Goal: Task Accomplishment & Management: Use online tool/utility

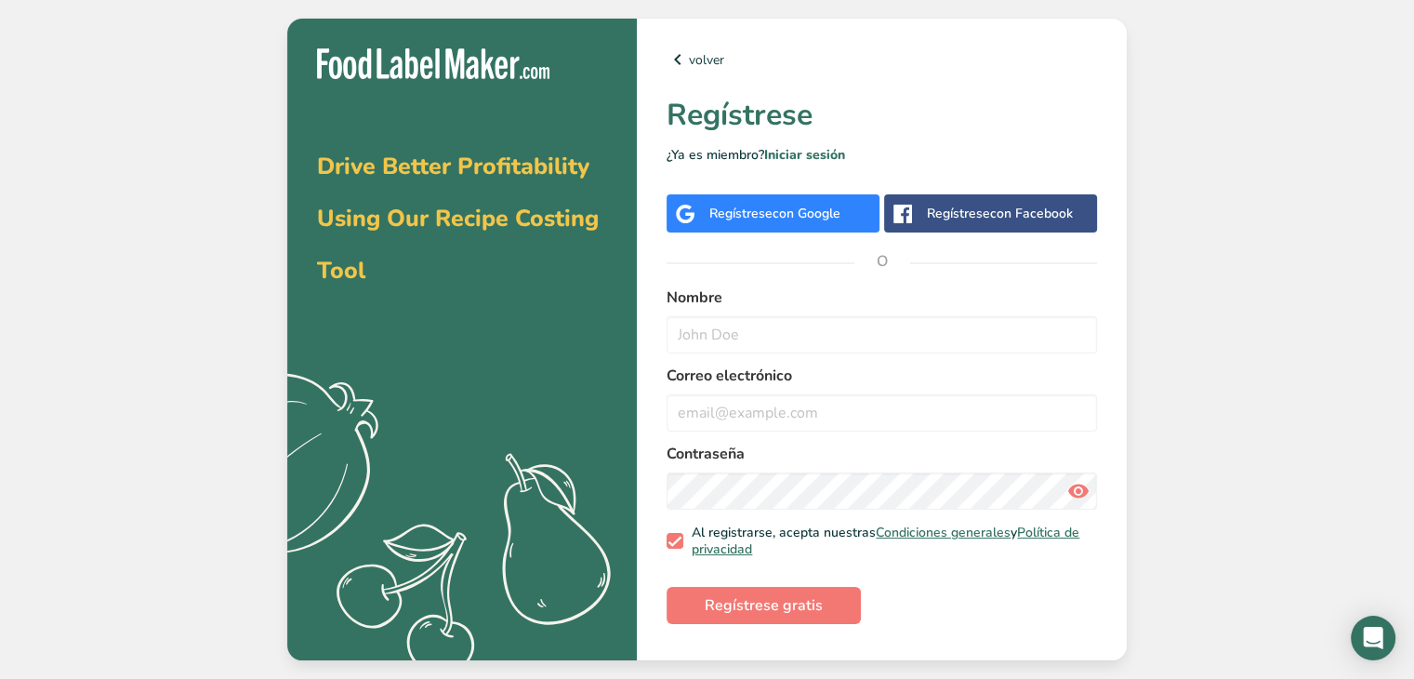
click at [811, 206] on span "con Google" at bounding box center [807, 214] width 68 height 18
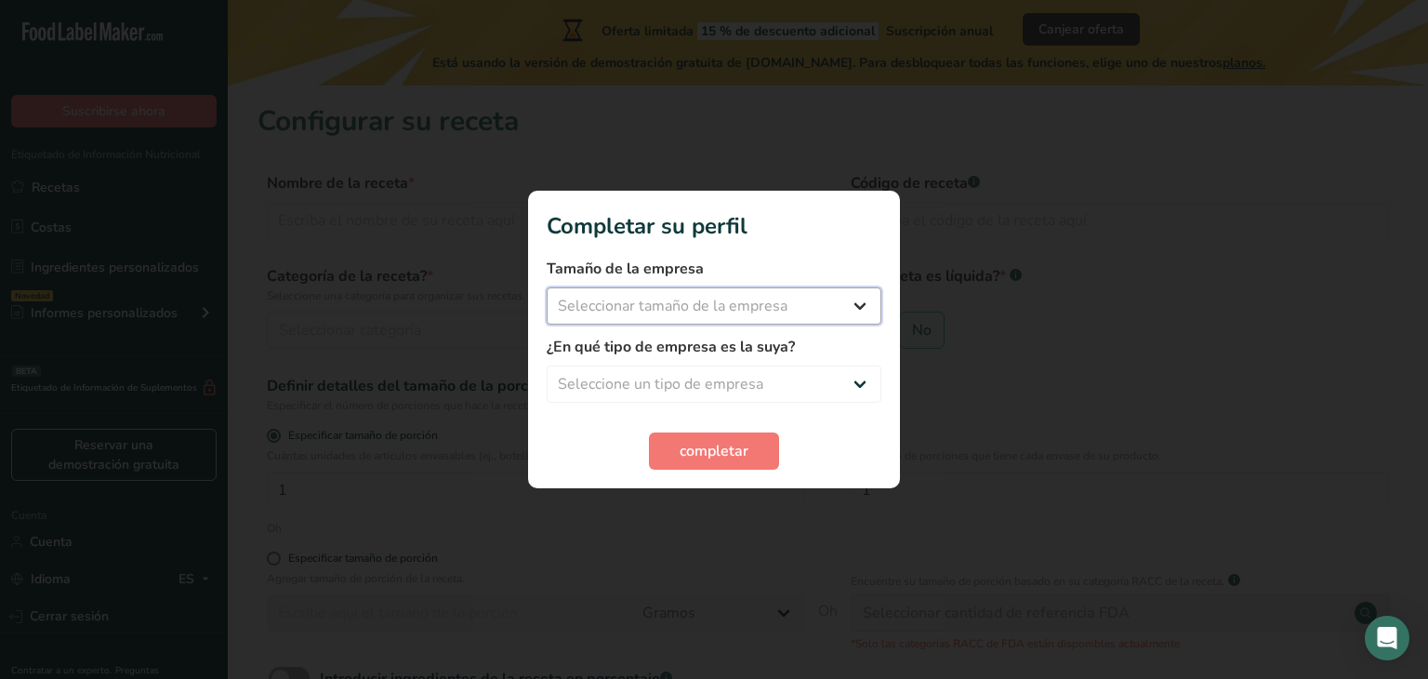
click at [792, 313] on select "Seleccionar tamaño de la empresa Menos de 10 empleados De 10 a 50 empleados De …" at bounding box center [714, 305] width 335 height 37
select select "1"
click at [547, 287] on select "Seleccionar tamaño de la empresa Menos de 10 empleados De 10 a 50 empleados De …" at bounding box center [714, 305] width 335 height 37
click at [772, 377] on select "Seleccione un tipo de empresa Fabricante de alimentos envasados Restaurante y c…" at bounding box center [714, 383] width 335 height 37
click at [547, 365] on select "Seleccione un tipo de empresa Fabricante de alimentos envasados Restaurante y c…" at bounding box center [714, 383] width 335 height 37
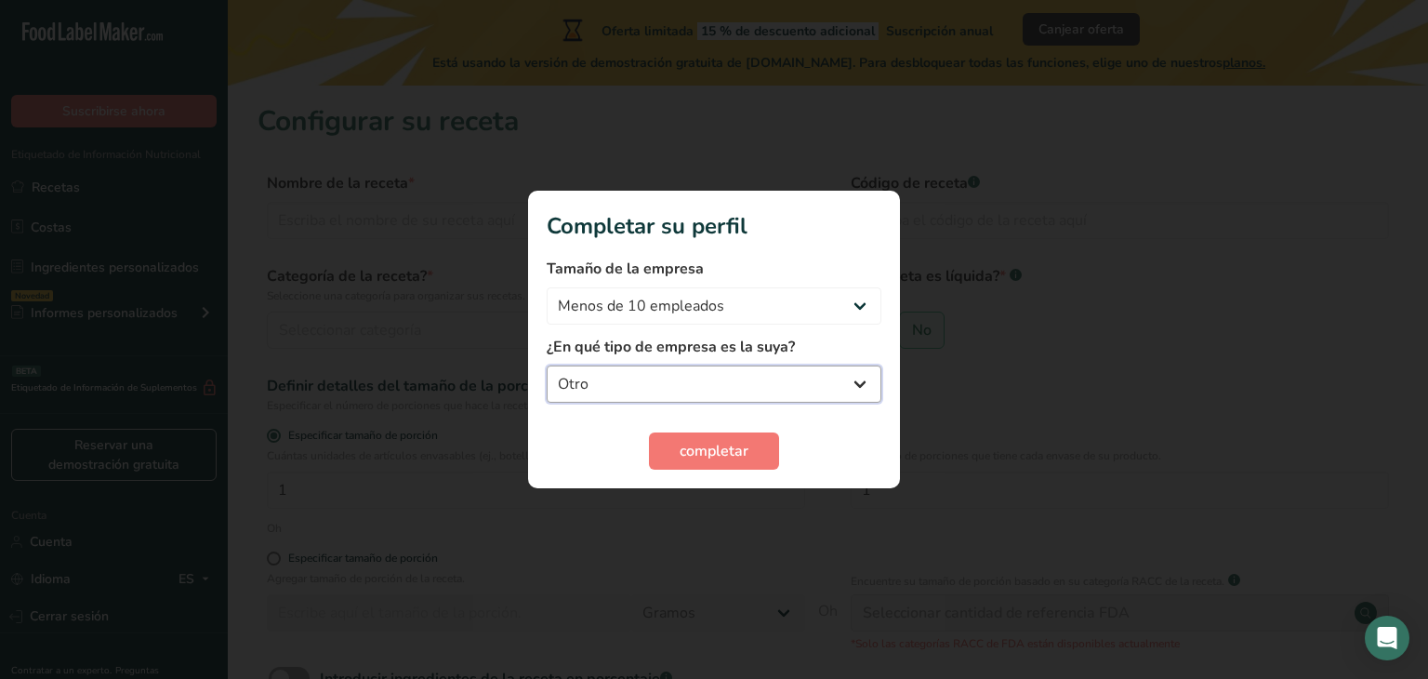
click at [667, 395] on select "Fabricante de alimentos envasados Restaurante y cafetería Panadería Empresa de …" at bounding box center [714, 383] width 335 height 37
select select "3"
click at [547, 365] on select "Fabricante de alimentos envasados Restaurante y cafetería Panadería Empresa de …" at bounding box center [714, 383] width 335 height 37
click at [676, 446] on button "completar" at bounding box center [714, 450] width 130 height 37
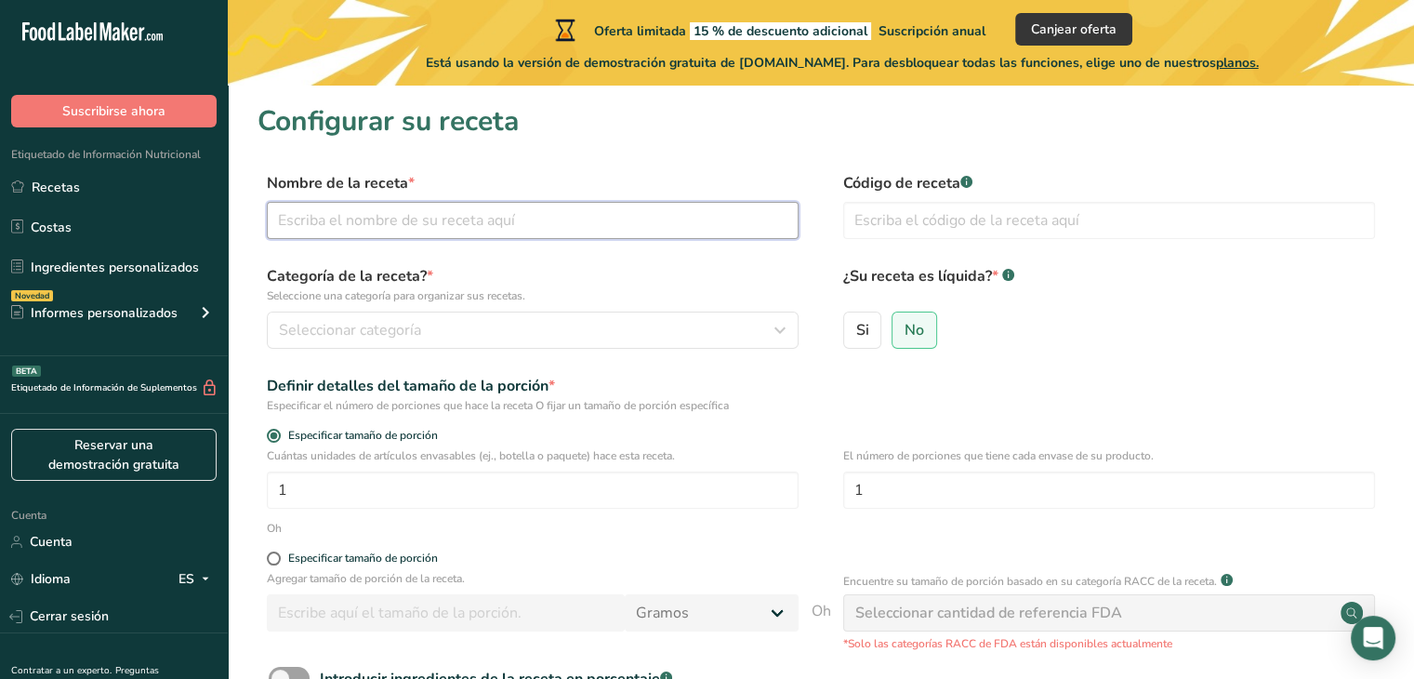
click at [595, 226] on input "text" at bounding box center [533, 220] width 532 height 37
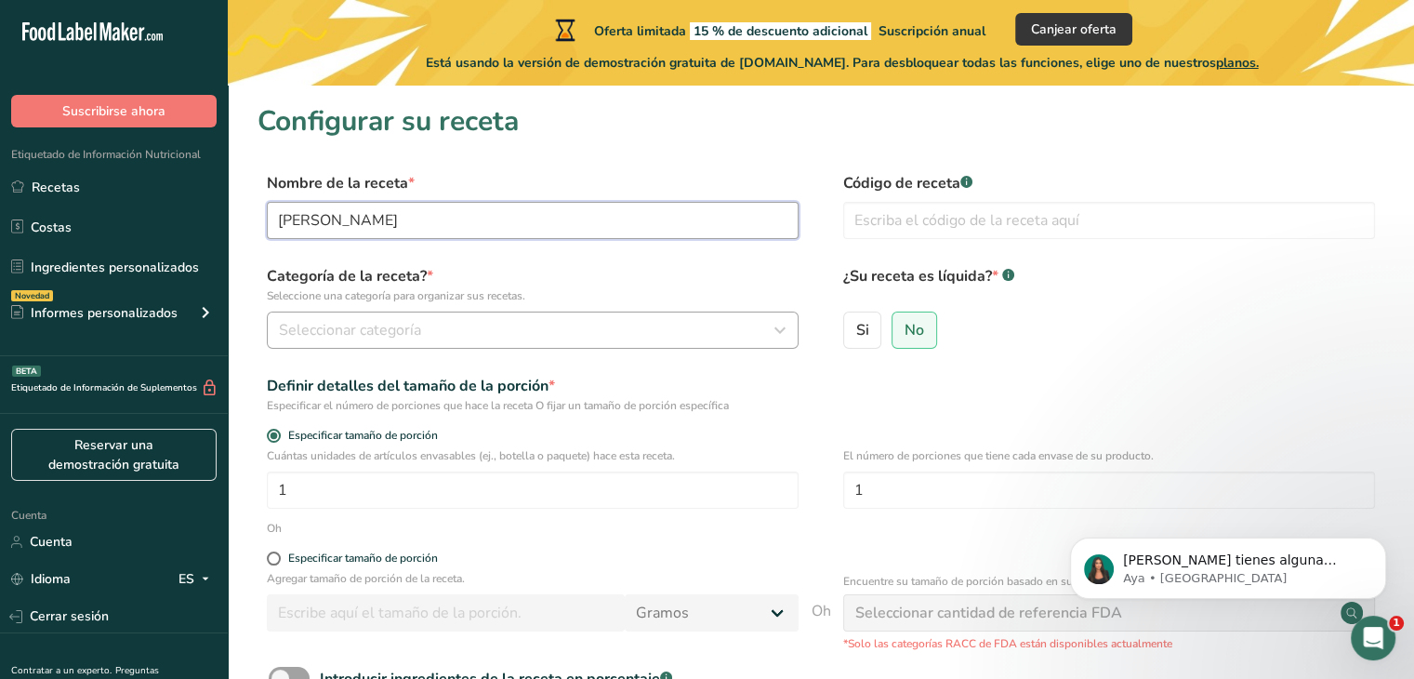
type input "avena de coco"
click at [494, 321] on div "Seleccionar categoría" at bounding box center [527, 330] width 497 height 22
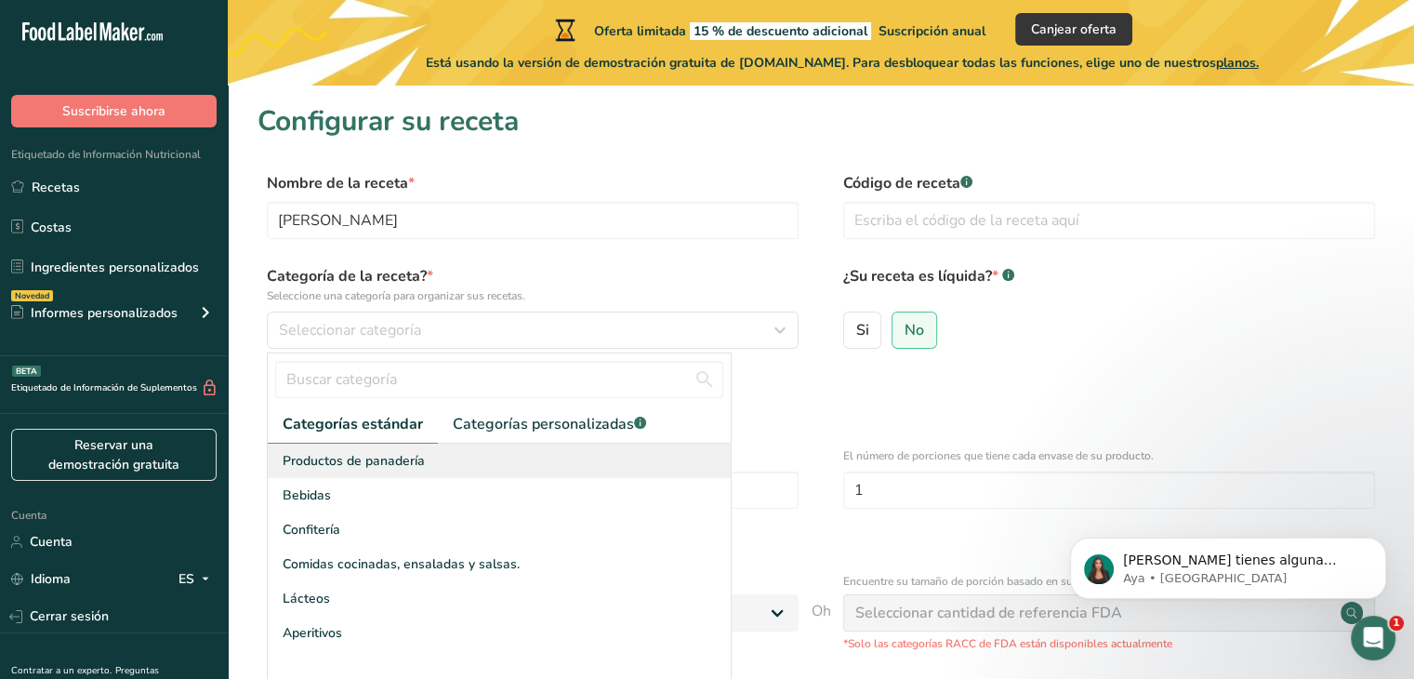
click at [414, 452] on font "Productos de panadería" at bounding box center [354, 461] width 142 height 18
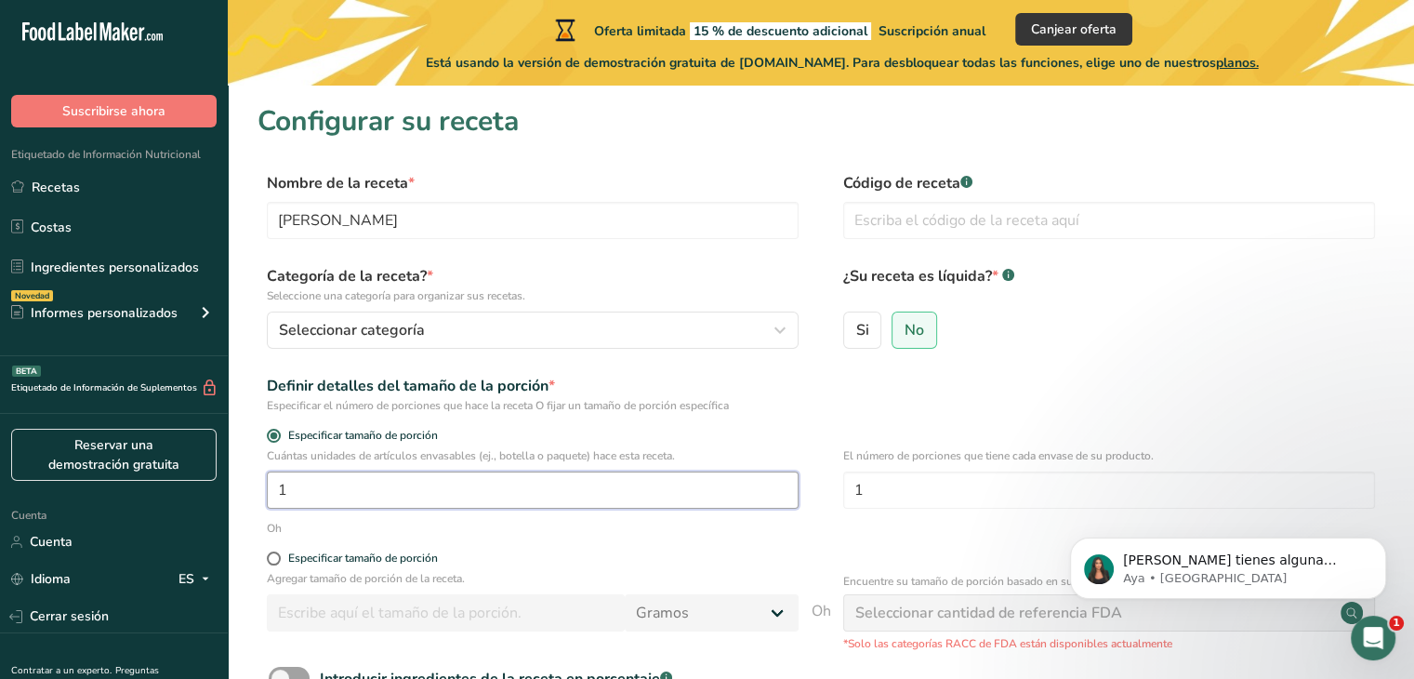
click at [411, 499] on input "1" at bounding box center [533, 489] width 532 height 37
type input "8"
click at [987, 228] on input "text" at bounding box center [1109, 220] width 532 height 37
click at [916, 340] on label "No" at bounding box center [915, 330] width 46 height 37
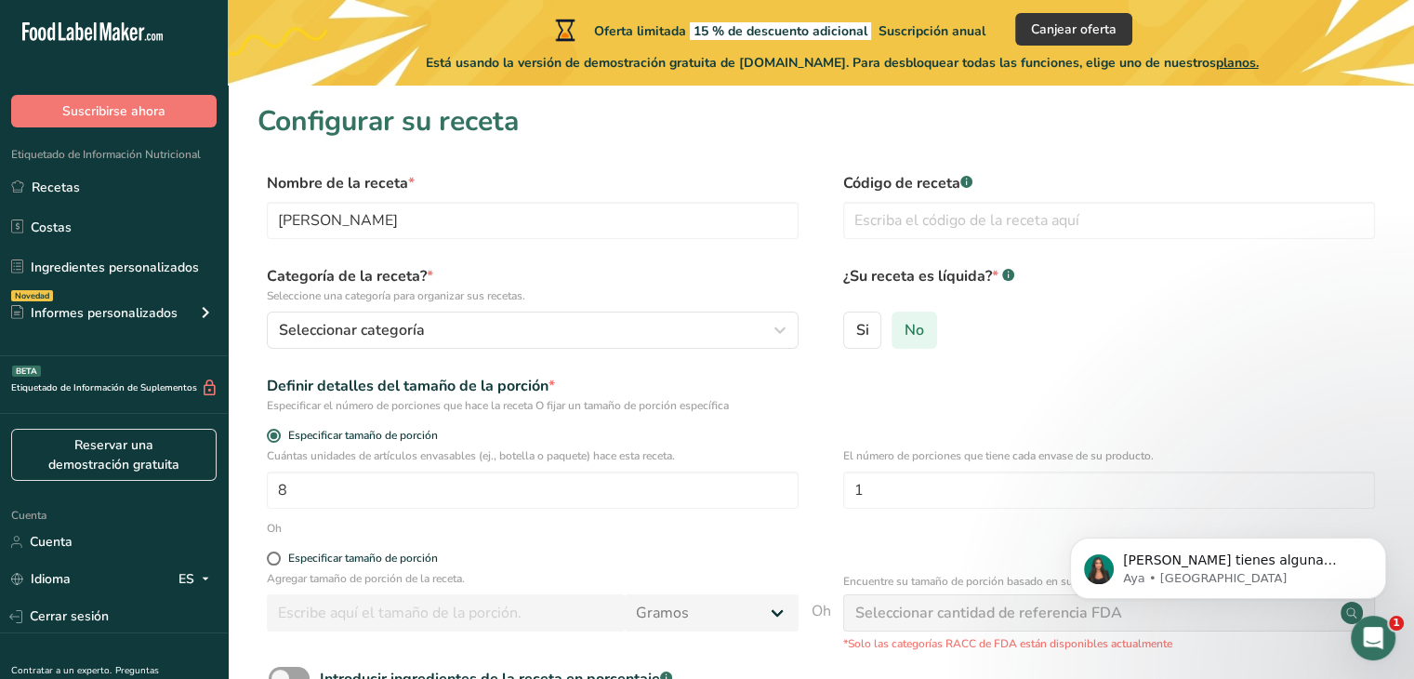
click at [905, 336] on input "No" at bounding box center [899, 330] width 12 height 12
click at [267, 430] on input "Especificar tamaño de porción" at bounding box center [273, 436] width 12 height 12
click at [267, 552] on input "Especificar tamaño de porción" at bounding box center [273, 558] width 12 height 12
radio input "true"
radio input "false"
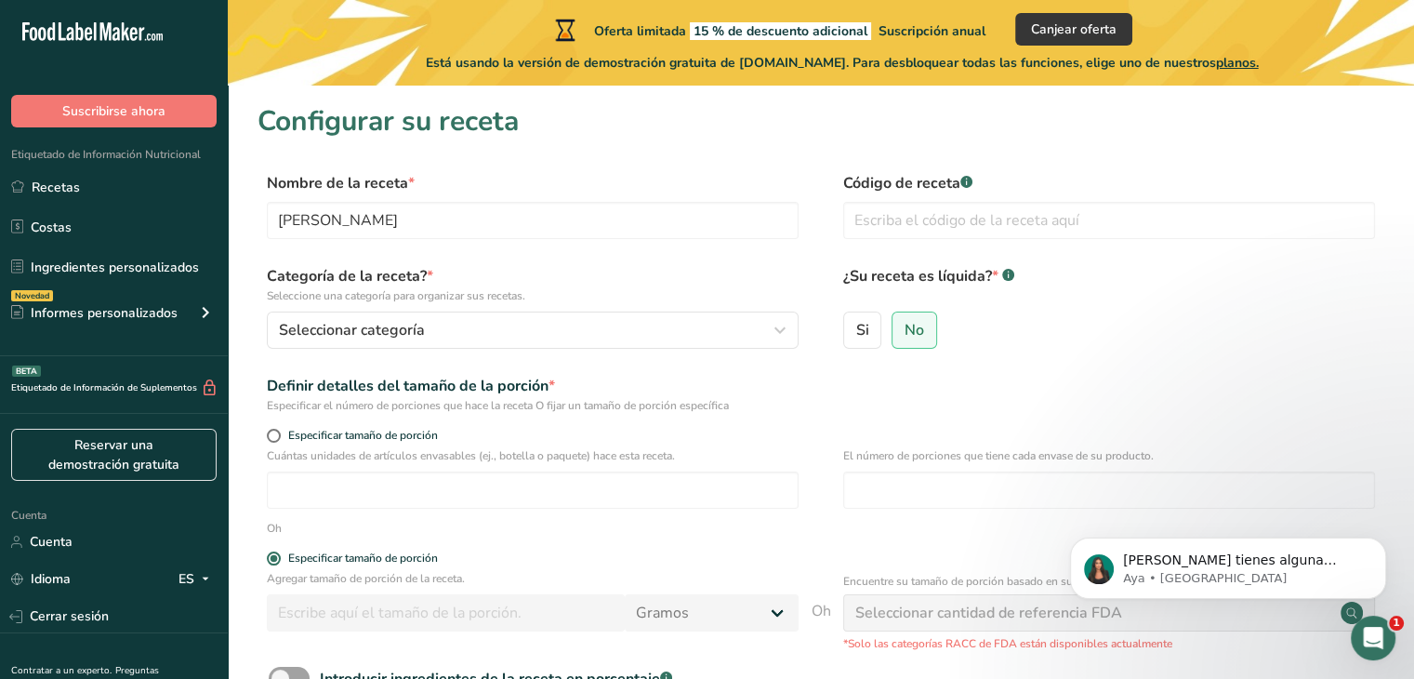
click at [844, 324] on input "Si" at bounding box center [850, 330] width 12 height 12
radio input "true"
click at [893, 324] on input "No" at bounding box center [899, 330] width 12 height 12
radio input "true"
radio input "false"
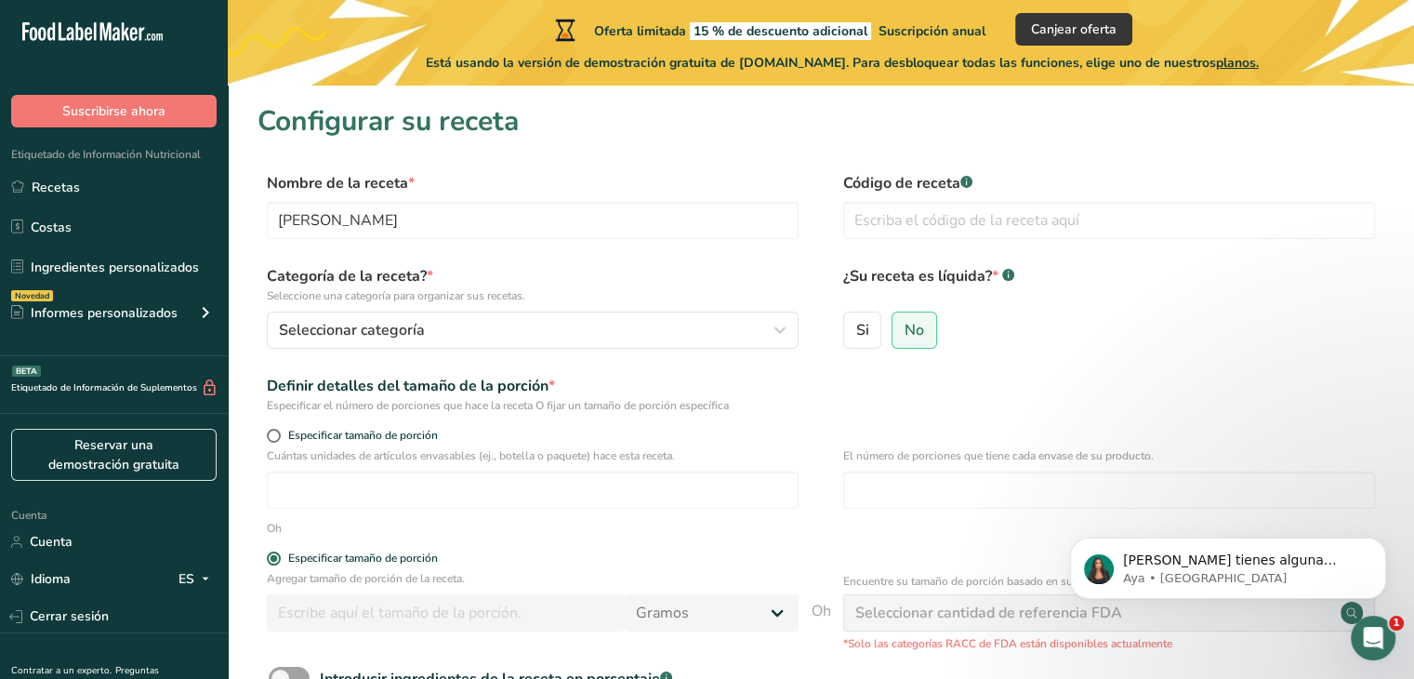
click at [267, 430] on input "Especificar tamaño de porción" at bounding box center [273, 436] width 12 height 12
radio input "true"
click at [267, 552] on input "Especificar tamaño de porción" at bounding box center [273, 558] width 12 height 12
radio input "true"
radio input "false"
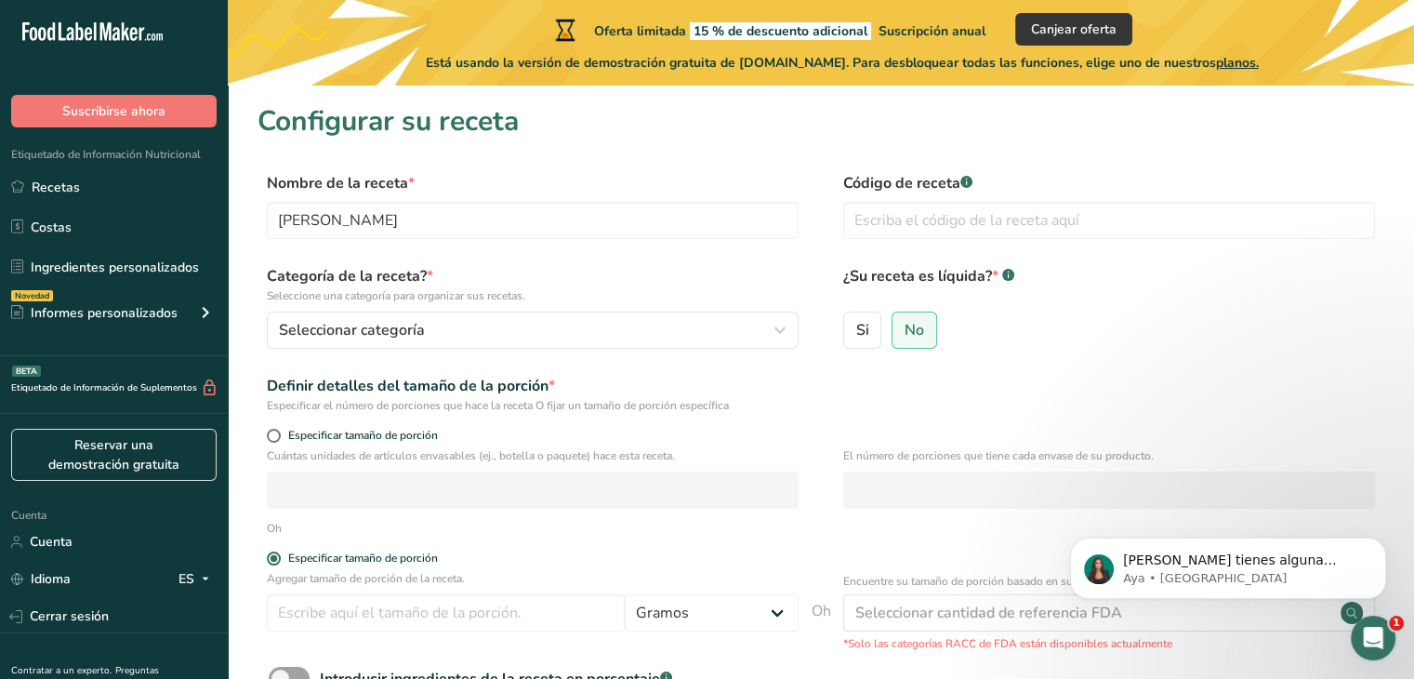
click at [844, 324] on input "Si" at bounding box center [850, 330] width 12 height 12
radio input "true"
click at [893, 324] on input "No" at bounding box center [899, 330] width 12 height 12
radio input "true"
click at [267, 430] on input "Especificar tamaño de porción" at bounding box center [273, 436] width 12 height 12
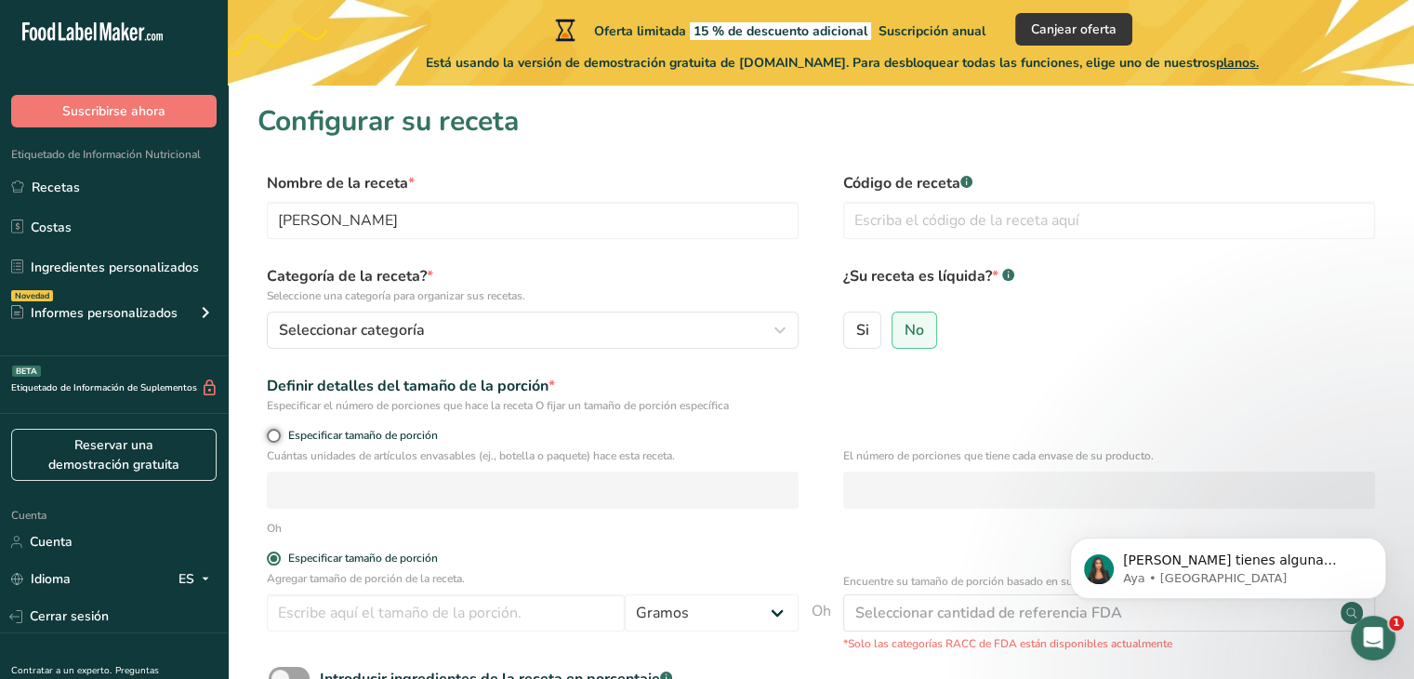
radio input "true"
radio input "false"
click at [267, 552] on input "Especificar tamaño de porción" at bounding box center [273, 558] width 12 height 12
radio input "true"
radio input "false"
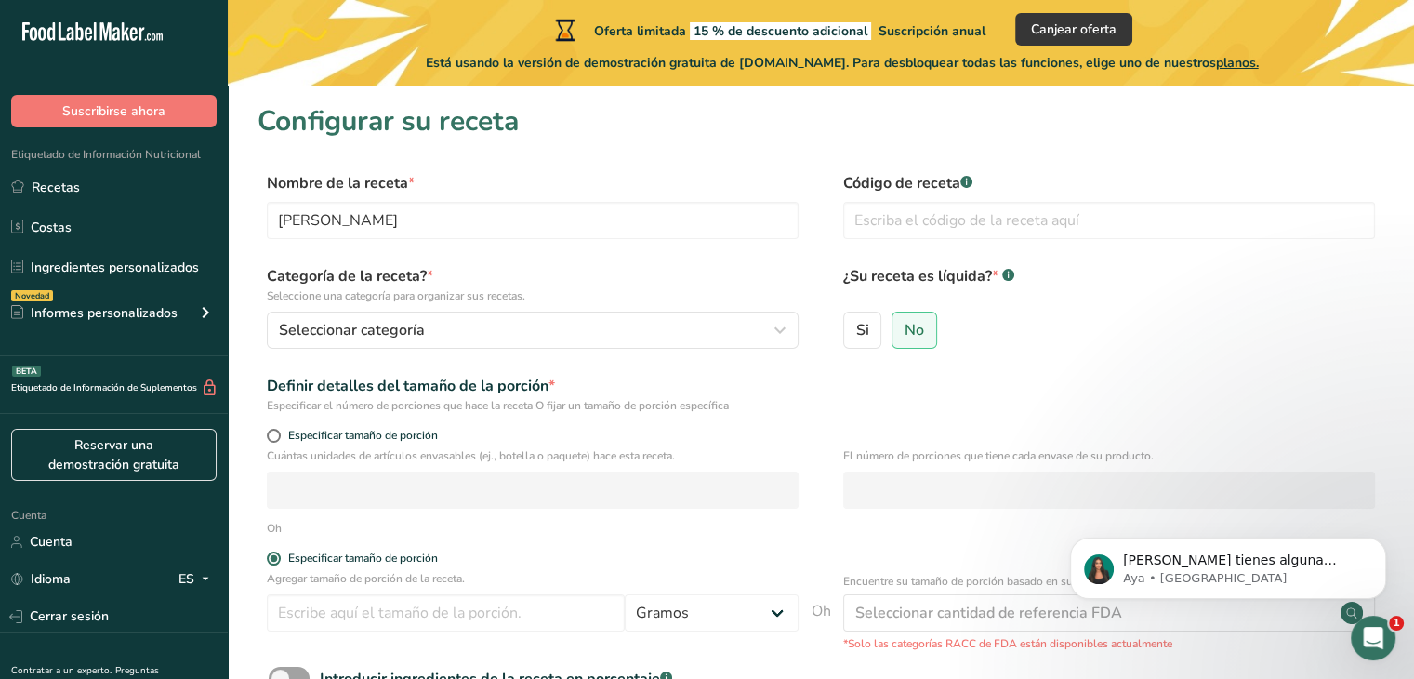
click at [844, 324] on input "Si" at bounding box center [850, 330] width 12 height 12
radio input "true"
click at [893, 324] on input "No" at bounding box center [899, 330] width 12 height 12
radio input "true"
radio input "false"
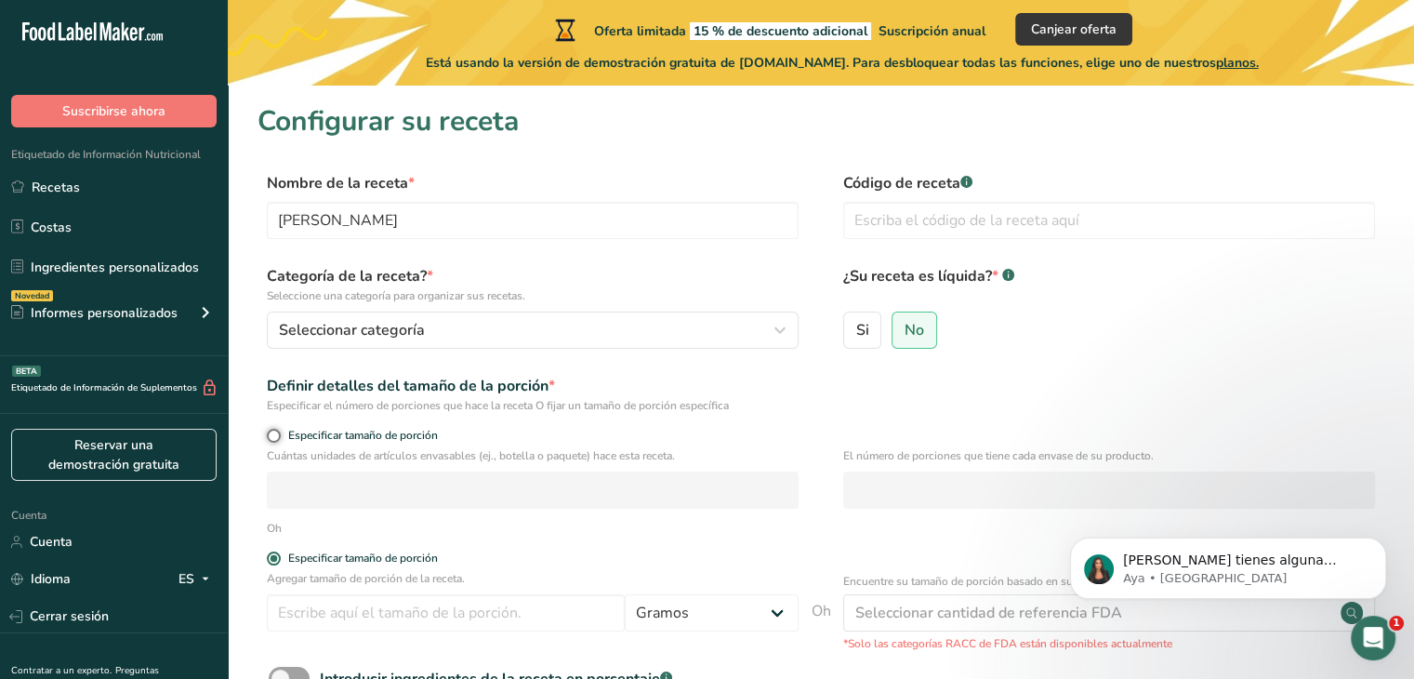
click at [267, 430] on input "Especificar tamaño de porción" at bounding box center [273, 436] width 12 height 12
radio input "true"
radio input "false"
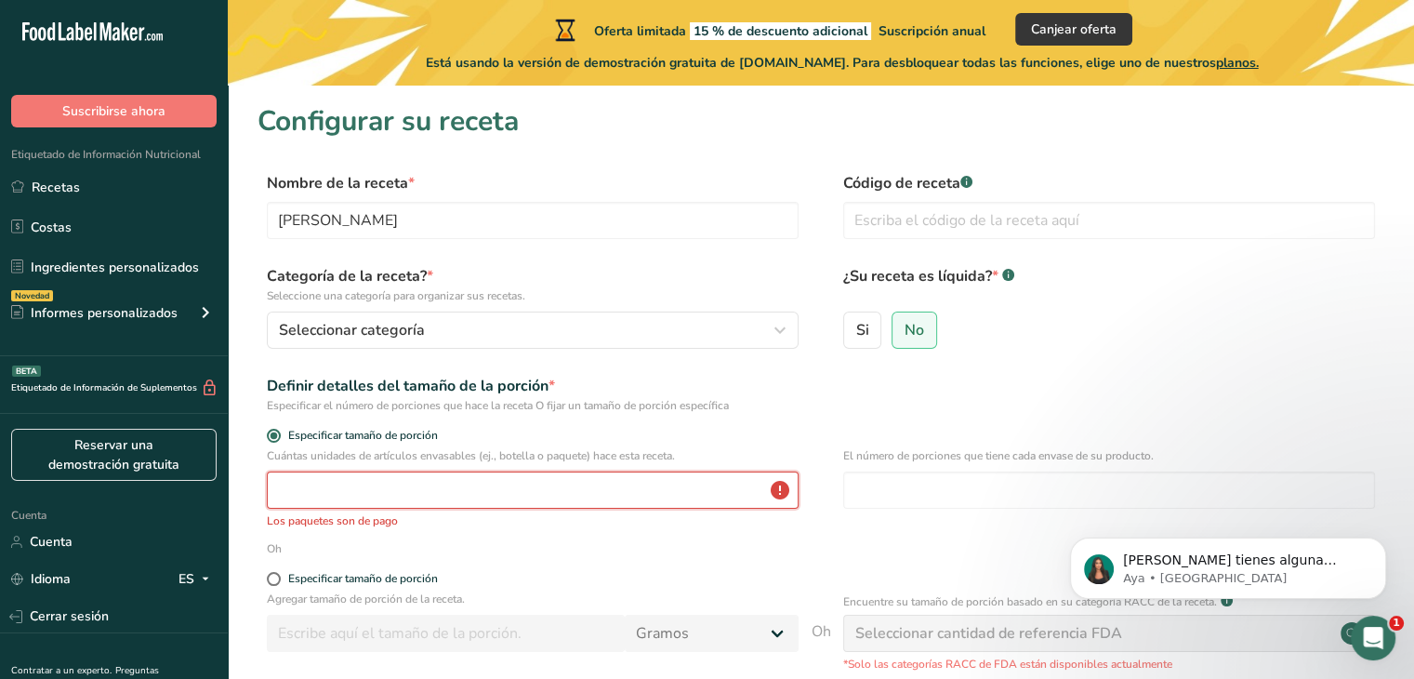
click at [665, 477] on input "number" at bounding box center [533, 489] width 532 height 37
click at [569, 489] on input "number" at bounding box center [533, 489] width 532 height 37
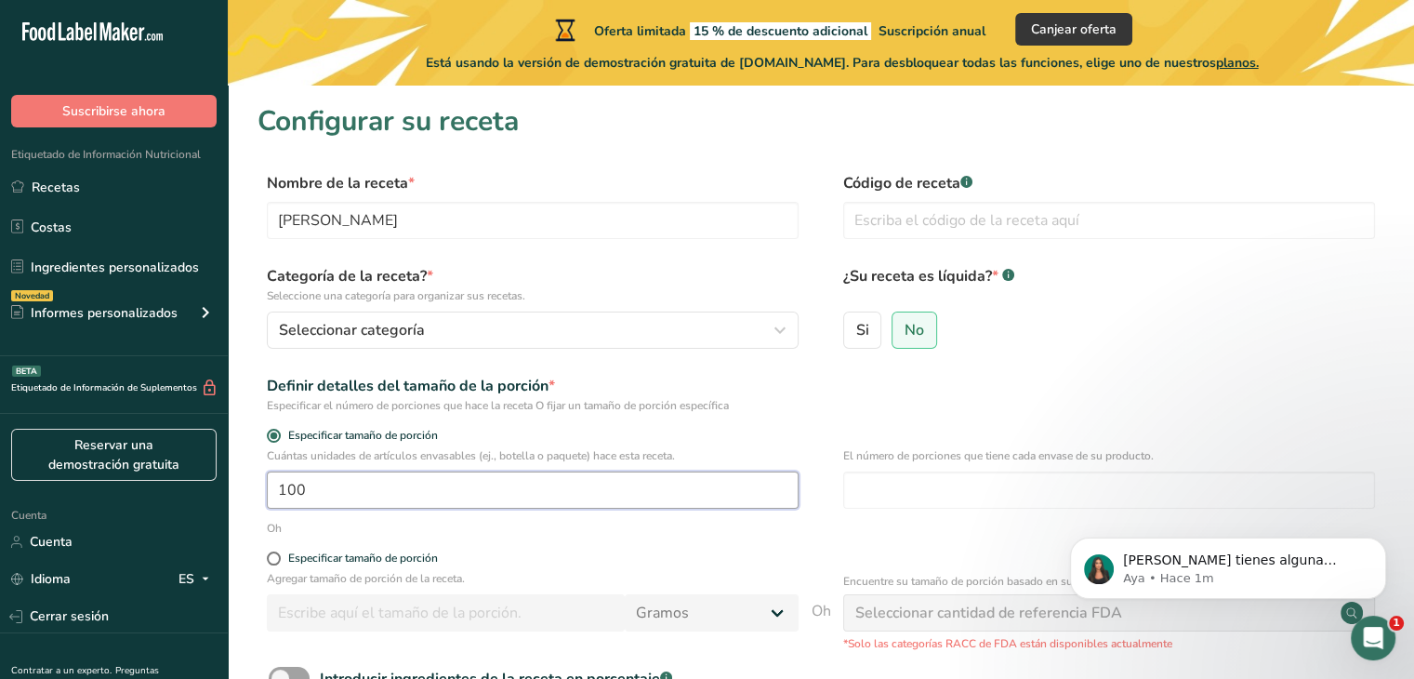
type input "100"
click at [958, 619] on font "Seleccionar cantidad de referencia FDA" at bounding box center [989, 613] width 267 height 20
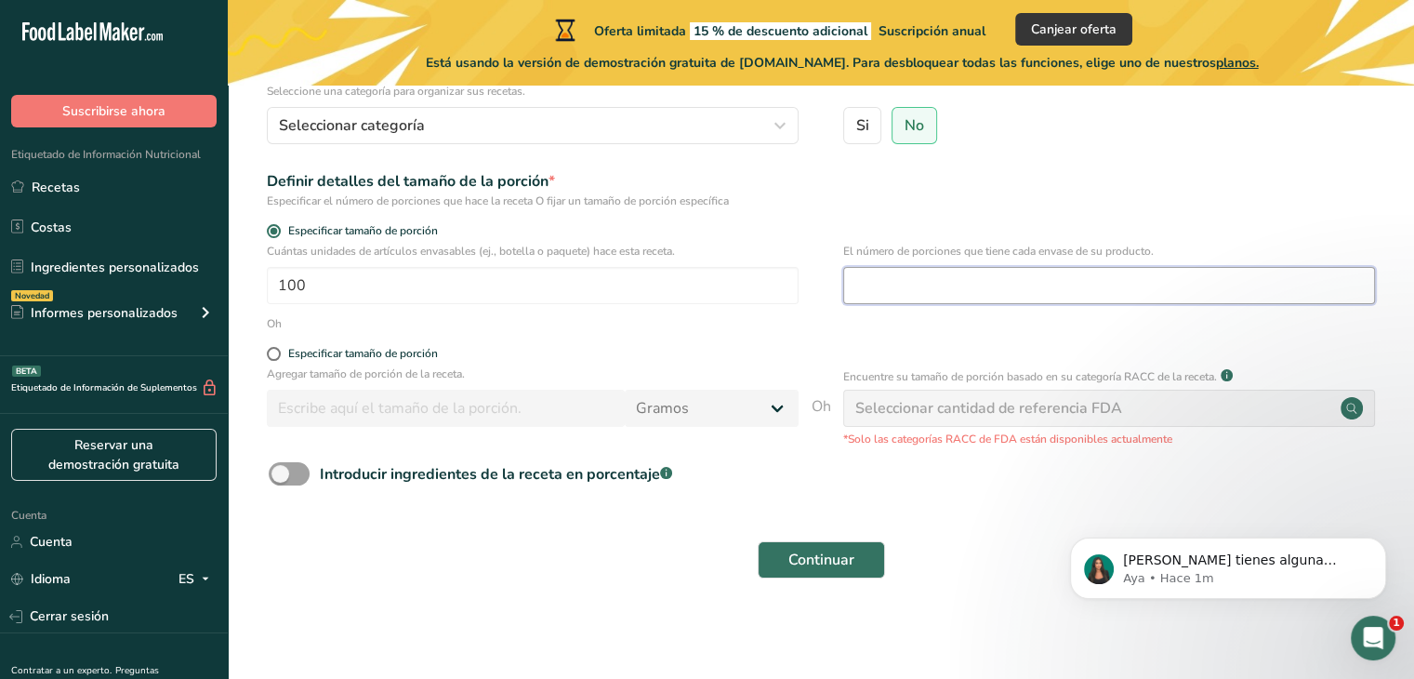
click at [1044, 267] on input "number" at bounding box center [1109, 285] width 532 height 37
type input "8"
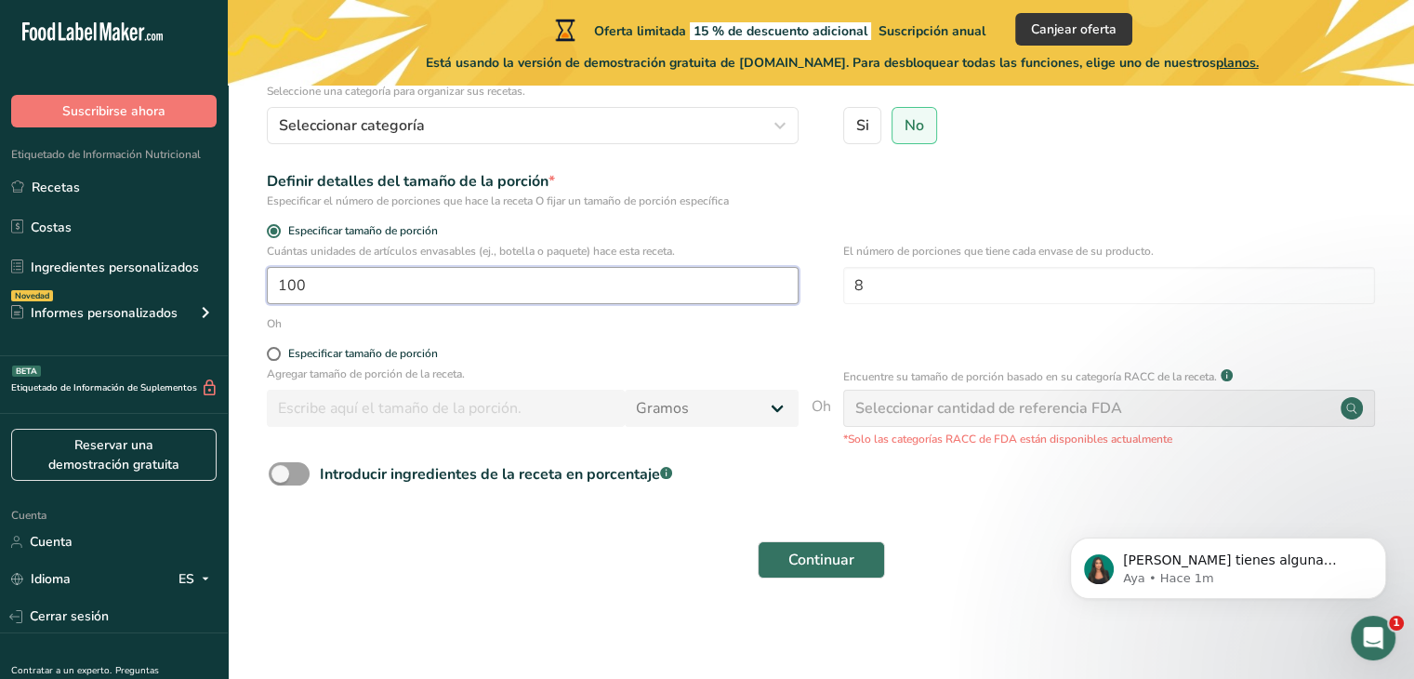
click at [485, 267] on input "100" at bounding box center [533, 285] width 532 height 37
type input "1"
type input "8"
click at [309, 354] on font "Especificar tamaño de porción" at bounding box center [363, 353] width 150 height 15
click at [279, 354] on input "Especificar tamaño de porción" at bounding box center [273, 354] width 12 height 12
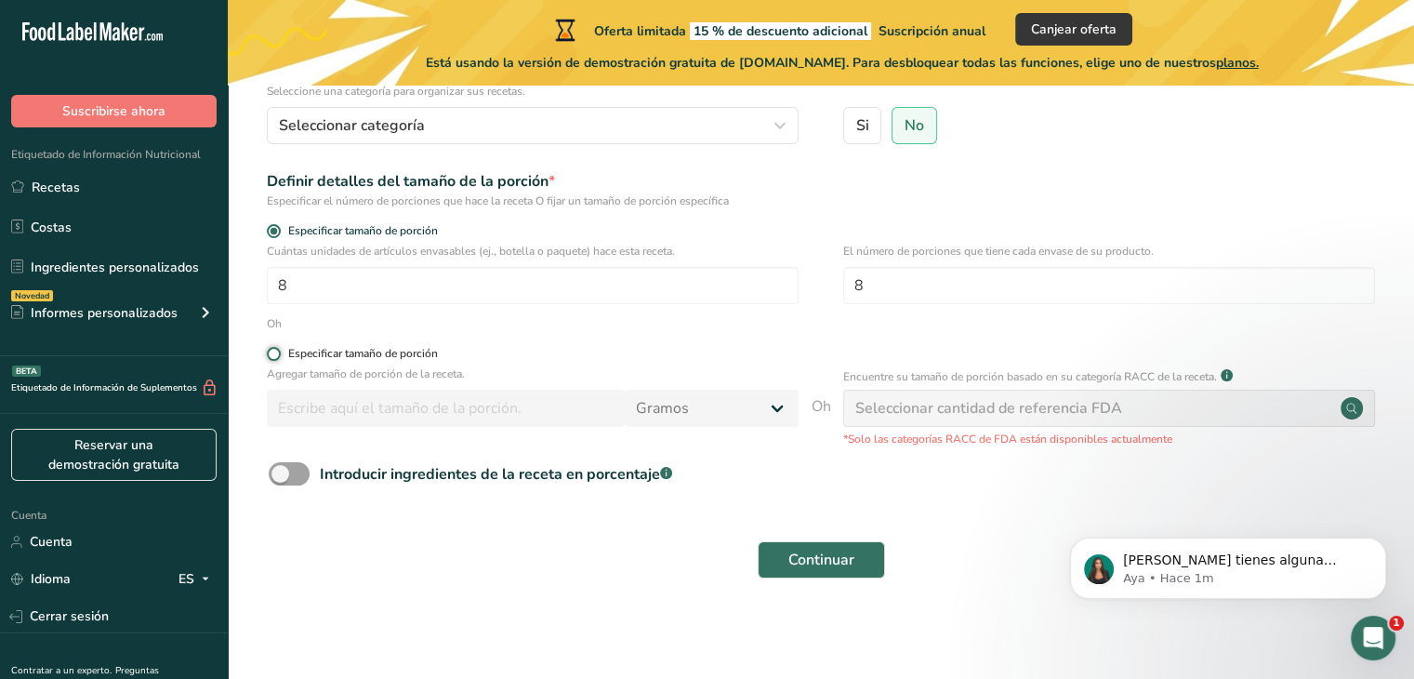
radio input "true"
radio input "false"
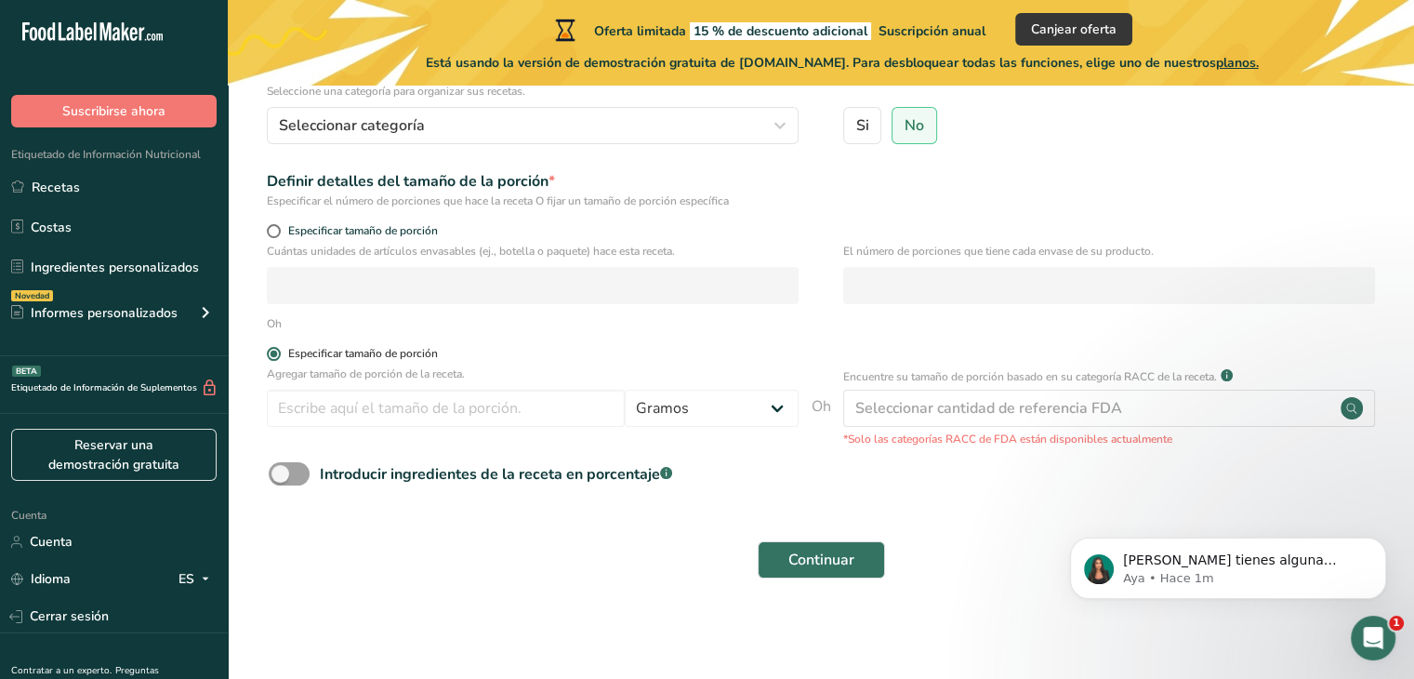
click at [271, 353] on span at bounding box center [274, 354] width 14 height 14
click at [271, 353] on input "Especificar tamaño de porción" at bounding box center [273, 354] width 12 height 12
click at [272, 358] on span at bounding box center [274, 354] width 14 height 14
click at [272, 358] on input "Especificar tamaño de porción" at bounding box center [273, 354] width 12 height 12
click at [272, 358] on span at bounding box center [274, 354] width 14 height 14
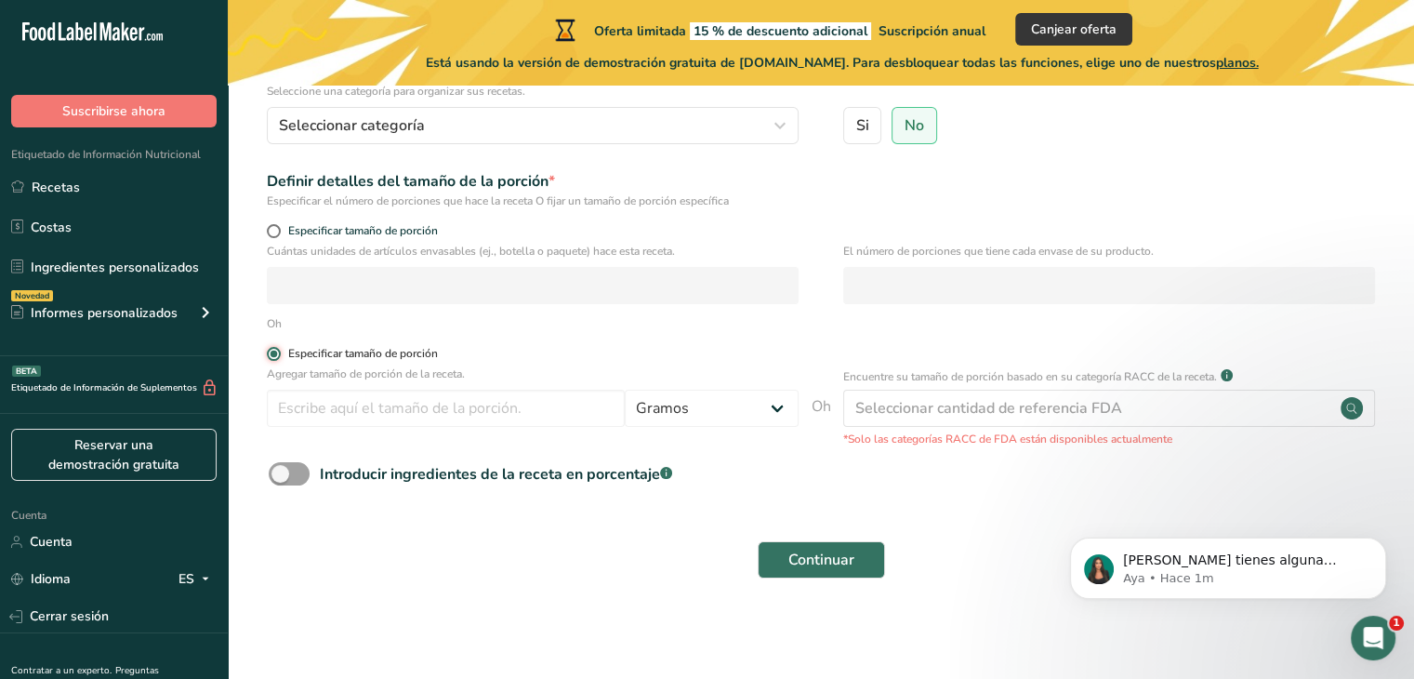
click at [272, 358] on input "Especificar tamaño de porción" at bounding box center [273, 354] width 12 height 12
click at [272, 358] on span at bounding box center [274, 354] width 14 height 14
click at [272, 358] on input "Especificar tamaño de porción" at bounding box center [273, 354] width 12 height 12
click at [405, 403] on input "number" at bounding box center [446, 408] width 358 height 37
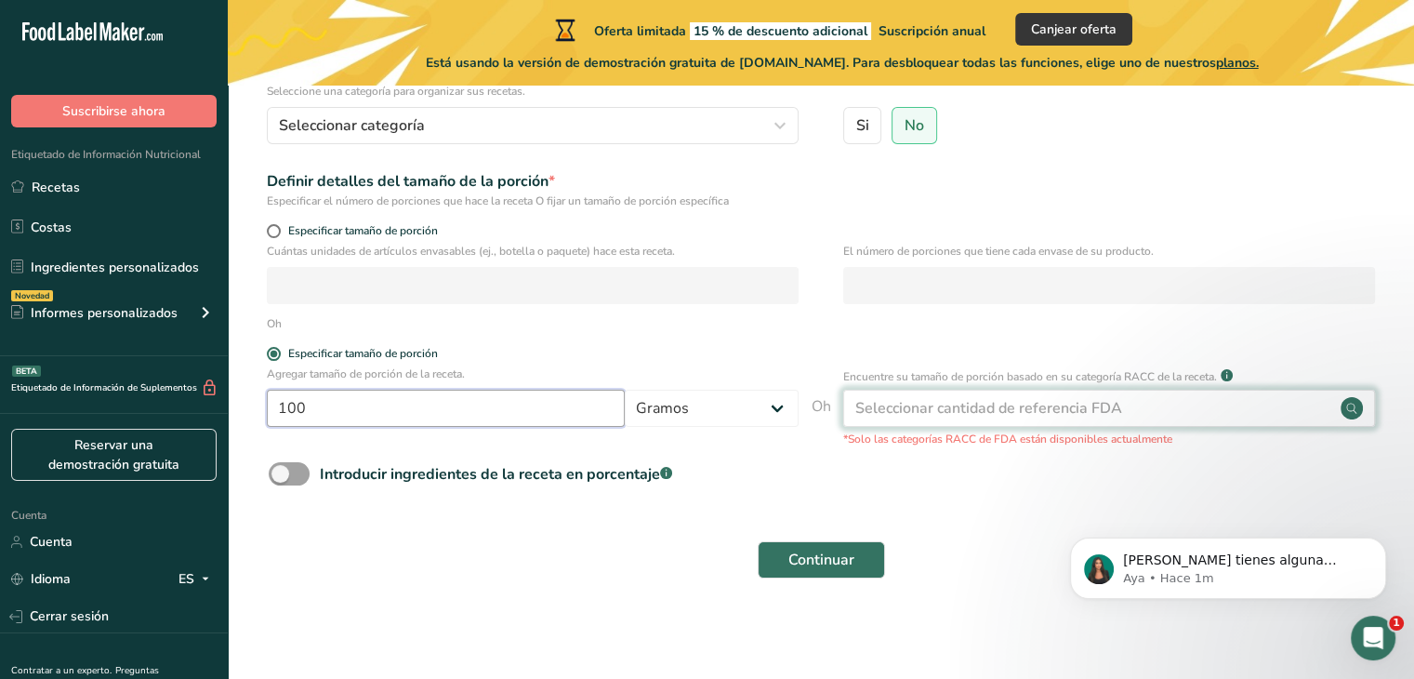
type input "100"
click at [1099, 410] on font "Seleccionar cantidad de referencia FDA" at bounding box center [989, 408] width 267 height 20
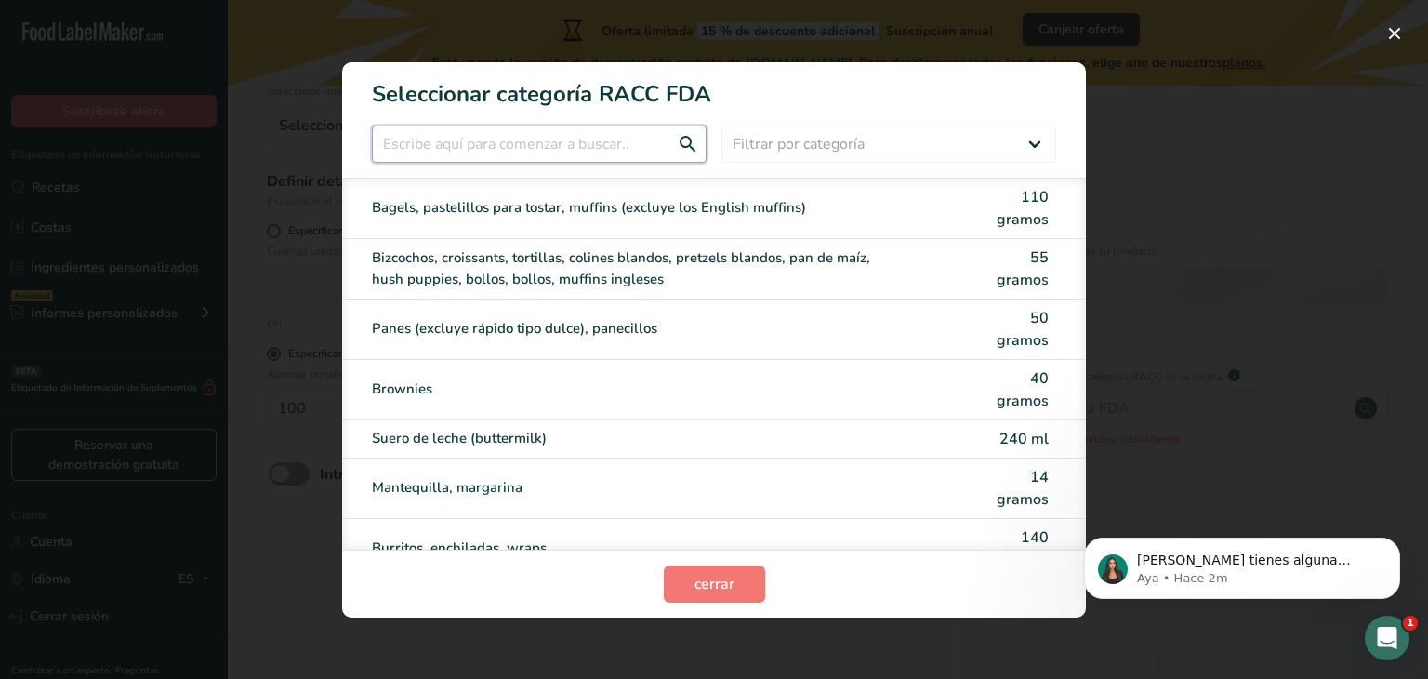
click at [462, 137] on input "Modalidad de selección de categoría RACC" at bounding box center [539, 144] width 335 height 37
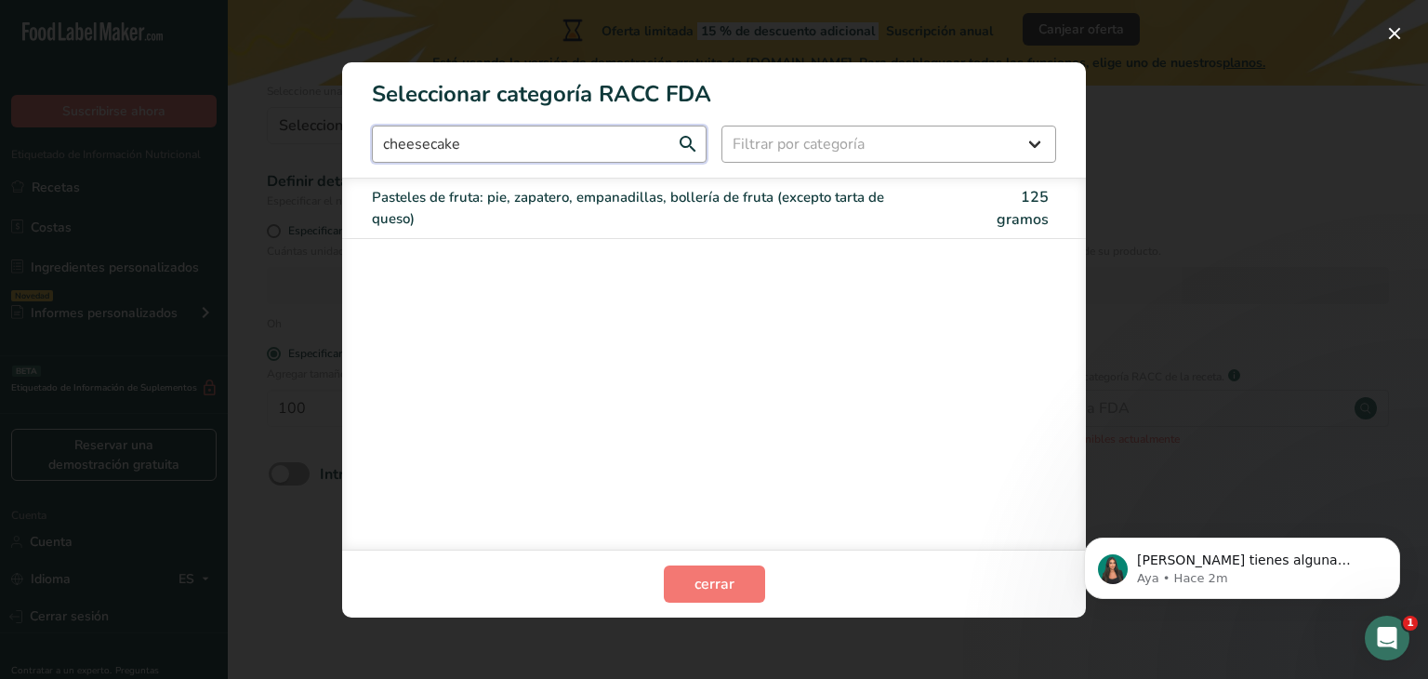
type input "cheesecake"
click at [816, 145] on select "Filtrar por categoría Todos Productos de panadería Bebidas Cereales y otros pro…" at bounding box center [889, 144] width 335 height 37
select select "9"
click at [722, 126] on select "Filtrar por categoría Todos Productos de panadería Bebidas Cereales y otros pro…" at bounding box center [889, 144] width 335 height 37
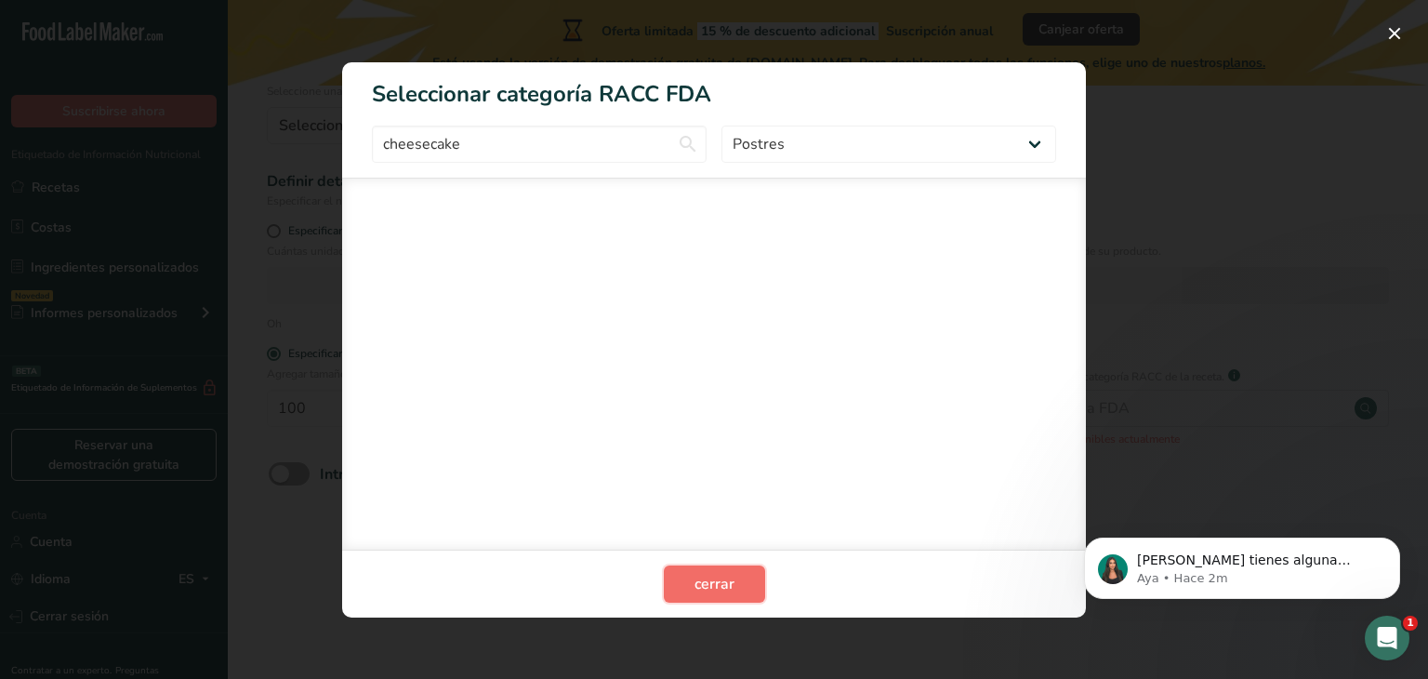
click at [697, 596] on button "cerrar" at bounding box center [714, 583] width 101 height 37
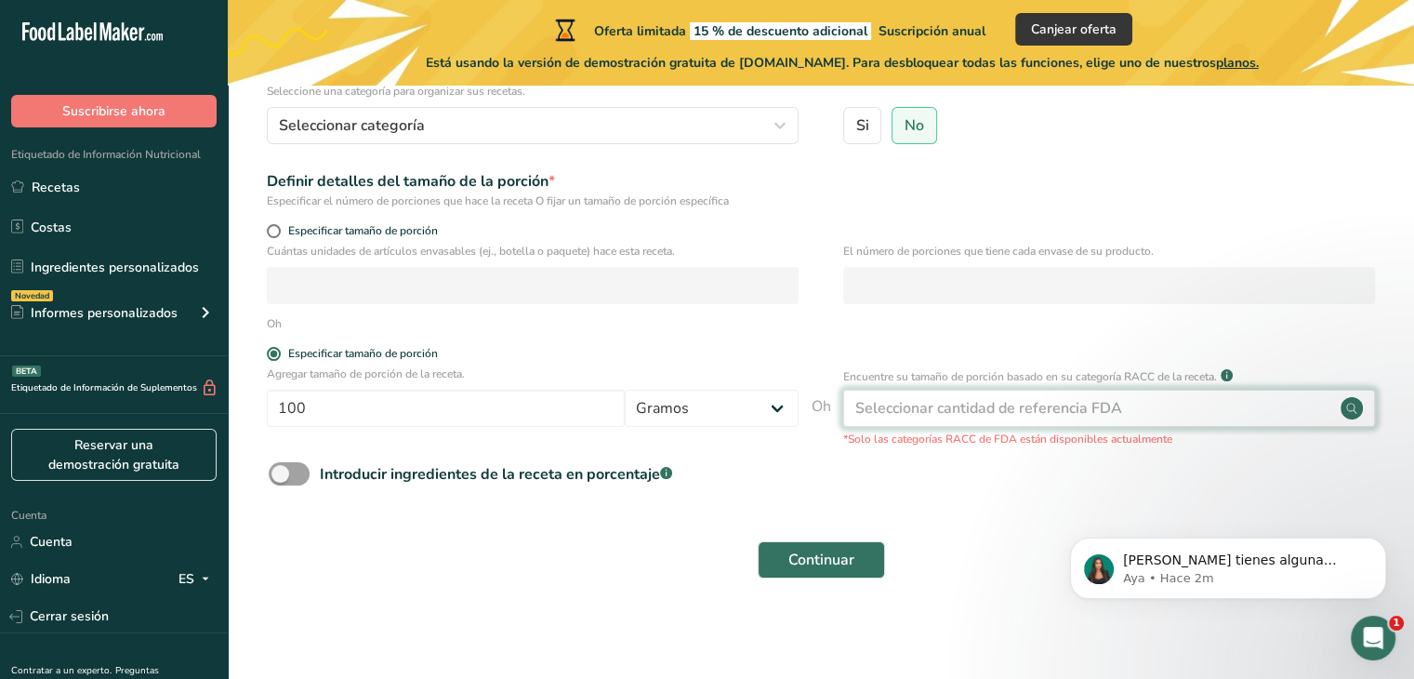
click at [1214, 399] on div "Seleccionar cantidad de referencia FDA" at bounding box center [1109, 408] width 532 height 37
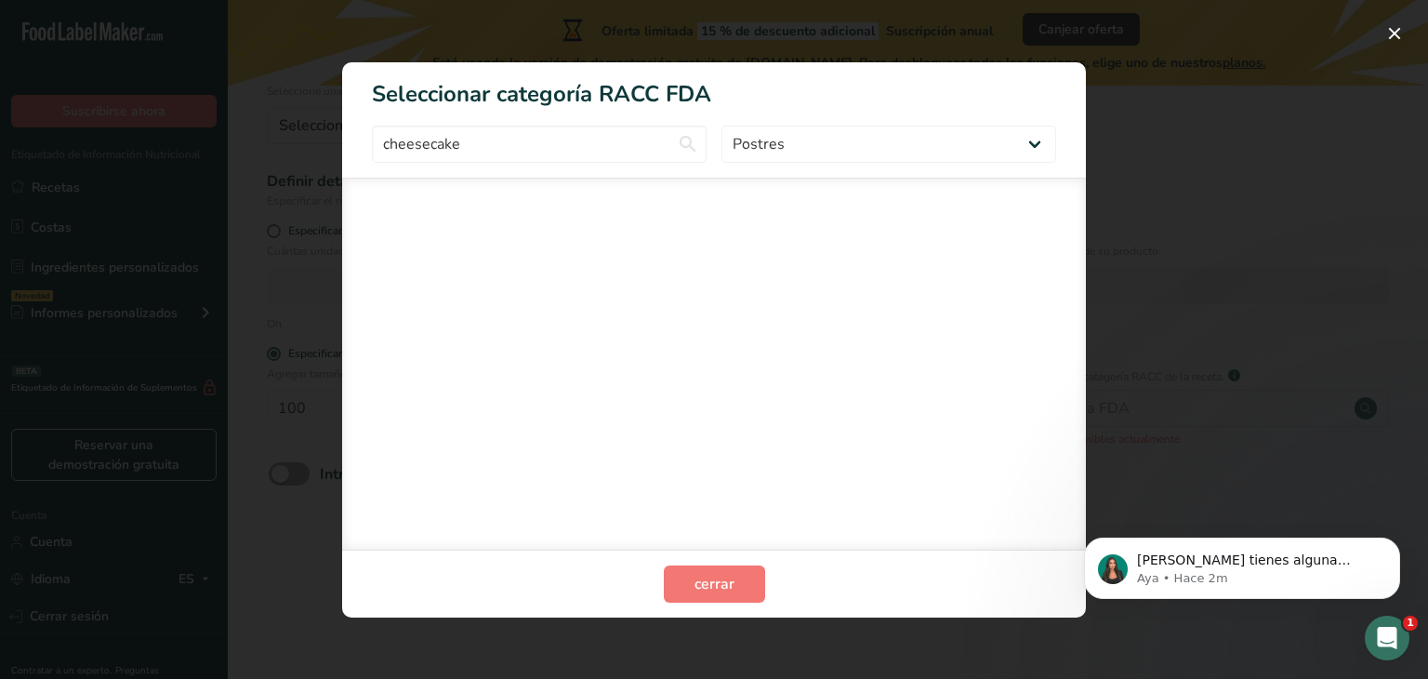
click at [1214, 232] on div "Modalidad de selección de categoría RACC" at bounding box center [714, 339] width 1428 height 679
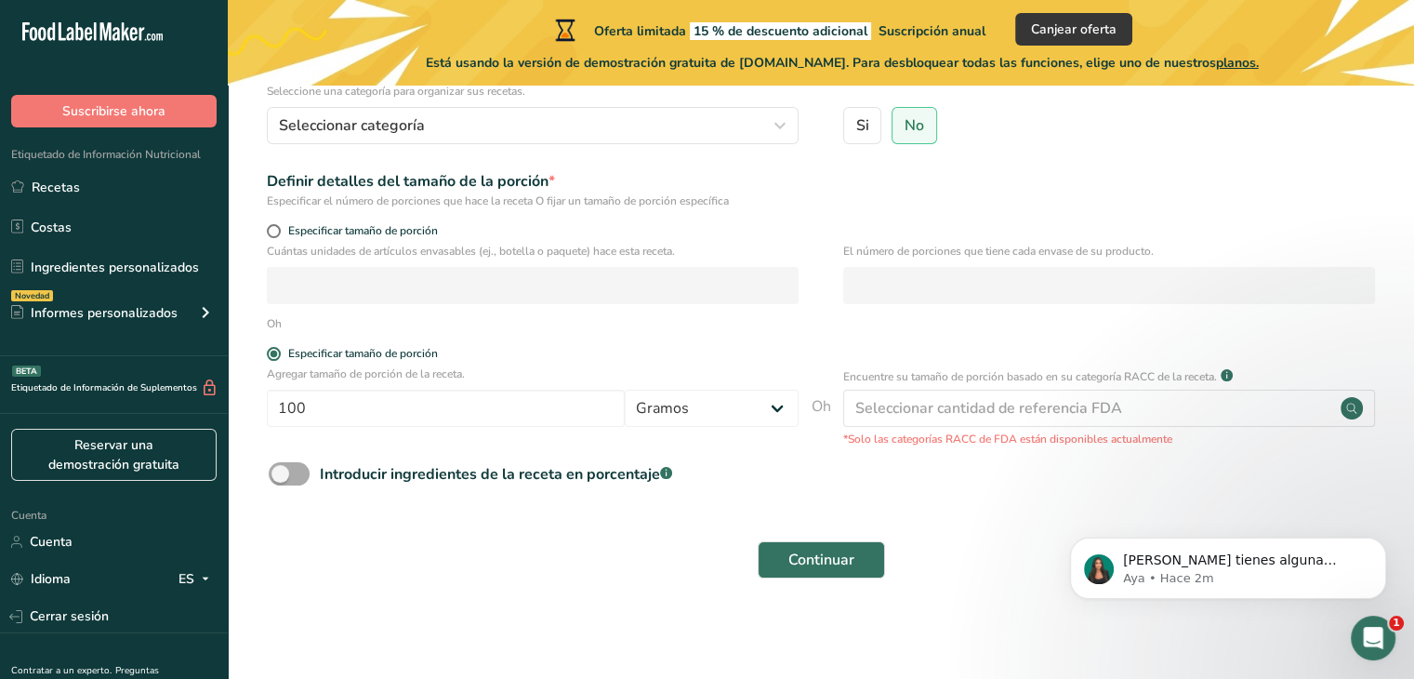
drag, startPoint x: 442, startPoint y: 458, endPoint x: 405, endPoint y: 465, distance: 37.8
click at [405, 465] on form "Nombre de la receta * avena de coco Código de receta .a-a{fill:#347362;}.b-a{fi…" at bounding box center [821, 278] width 1127 height 622
click at [405, 465] on font "Introducir ingredientes de la receta en porcentaje" at bounding box center [490, 474] width 340 height 20
click at [281, 468] on input "Introducir ingredientes de la receta en porcentaje .a-a{fill:#347362;}.b-a{fill…" at bounding box center [275, 474] width 12 height 12
checkbox input "true"
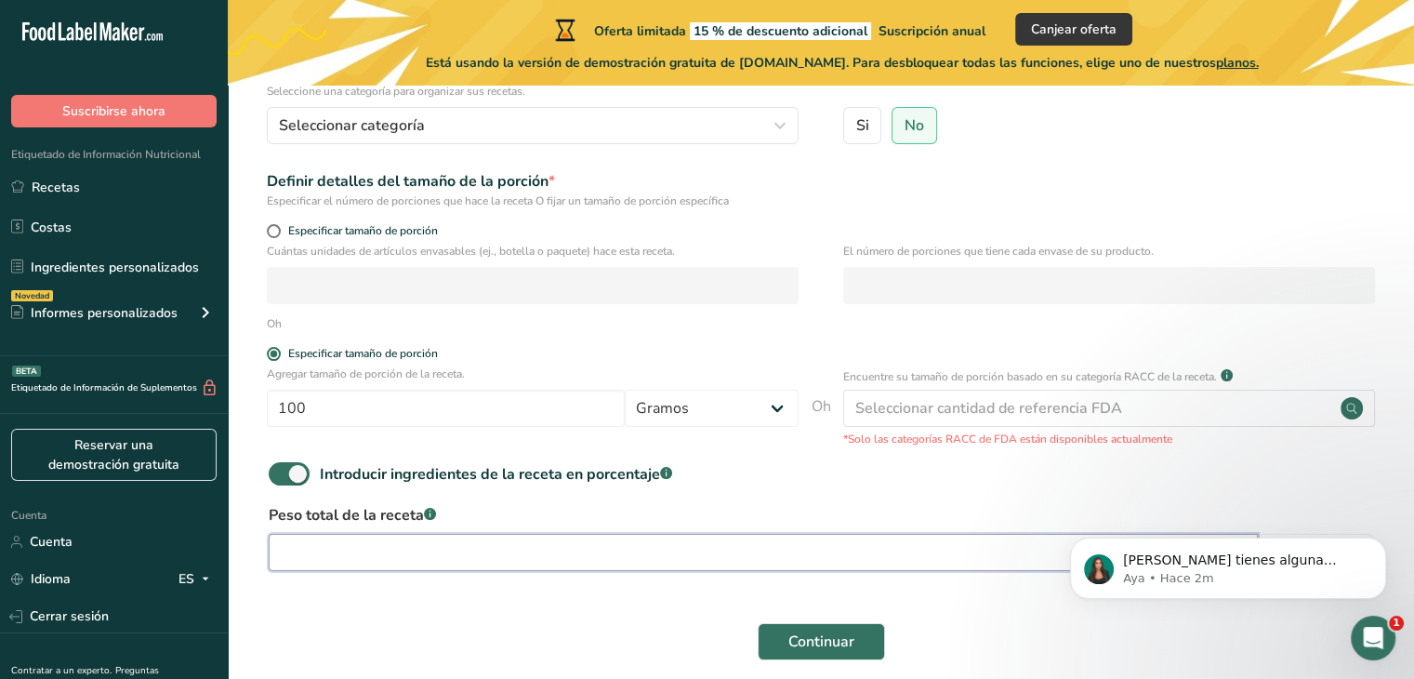
click at [612, 549] on input "number" at bounding box center [763, 552] width 989 height 37
click at [486, 540] on input "number" at bounding box center [763, 552] width 989 height 37
click at [538, 541] on input "9" at bounding box center [763, 552] width 989 height 37
type input "965.5"
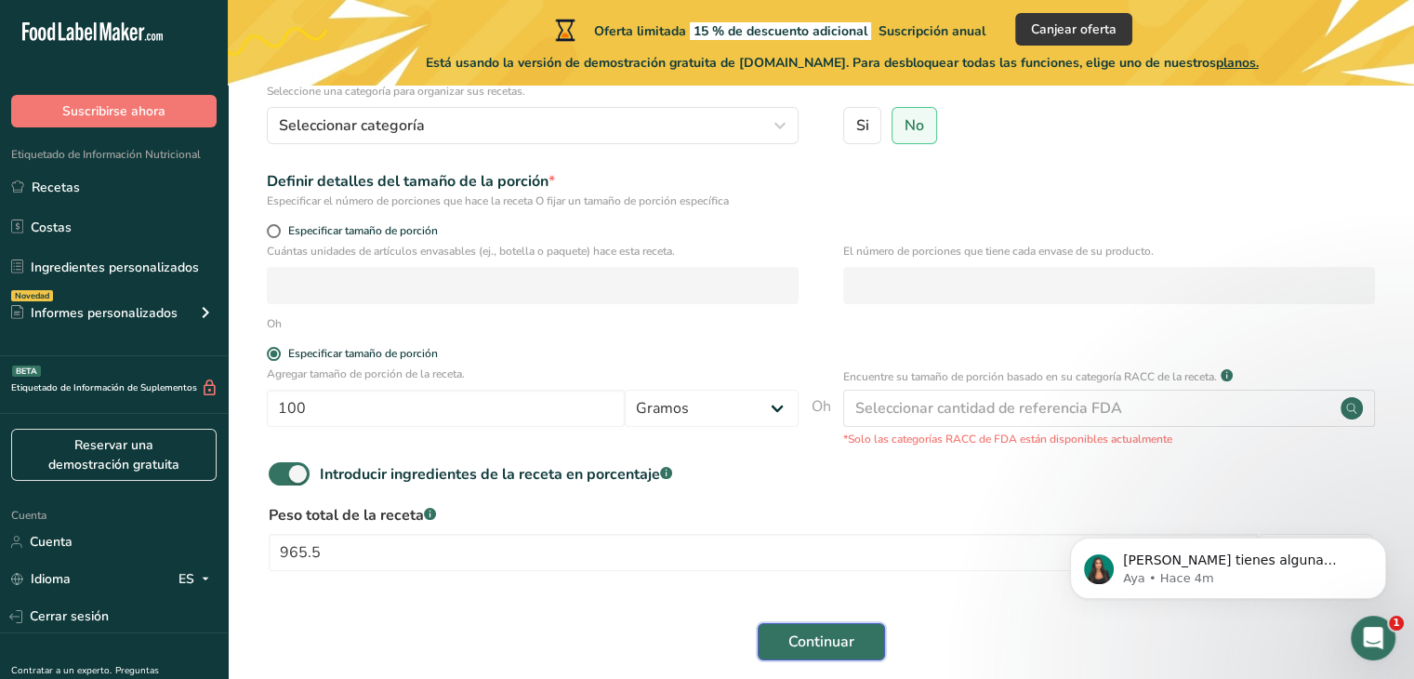
click at [829, 644] on font "Continuar" at bounding box center [822, 641] width 66 height 20
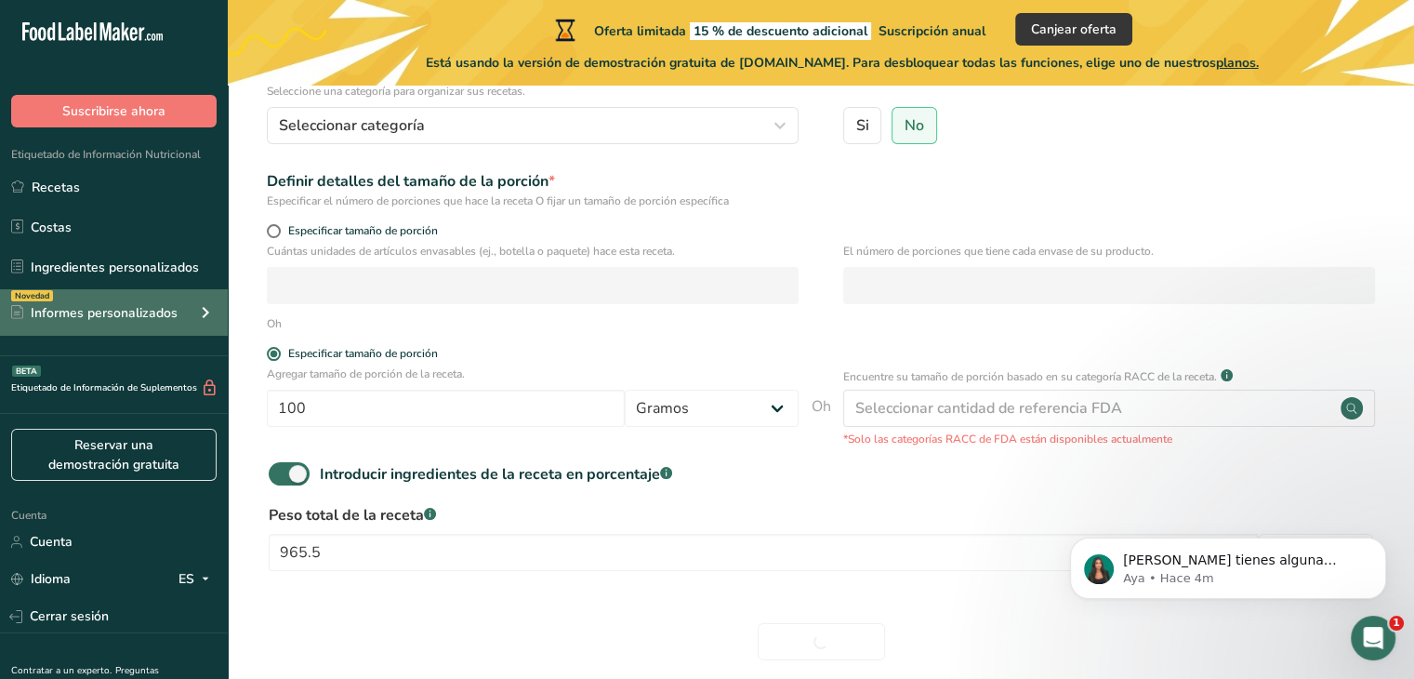
click at [149, 308] on font "Informes personalizados" at bounding box center [104, 313] width 147 height 18
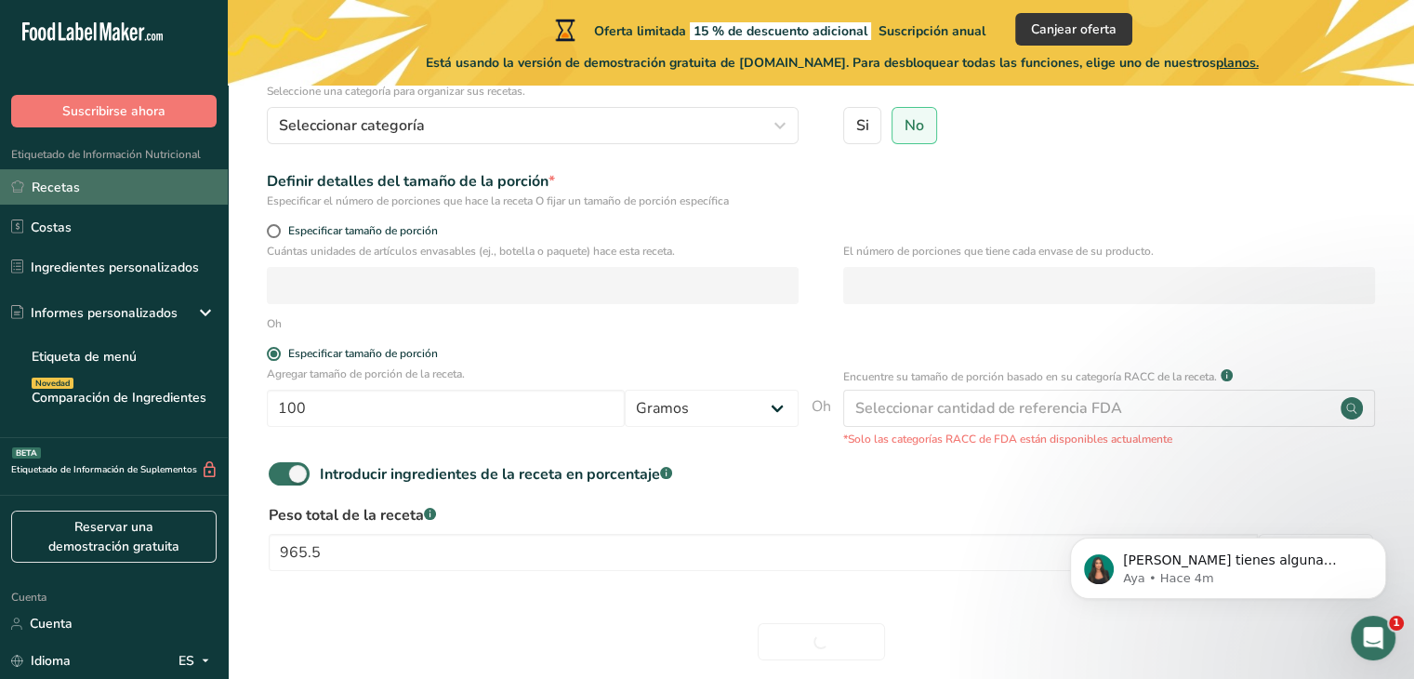
click at [123, 195] on link "Recetas" at bounding box center [114, 186] width 228 height 35
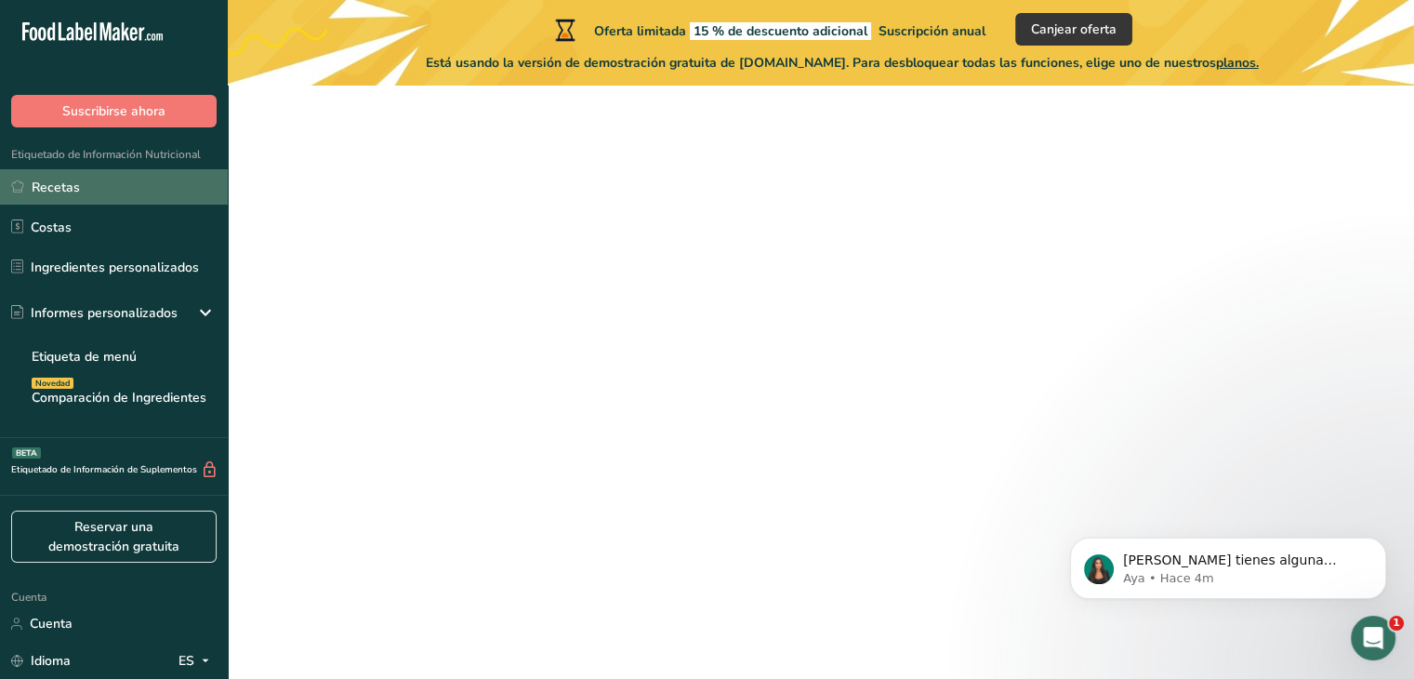
click at [123, 195] on link "Recetas" at bounding box center [114, 186] width 228 height 35
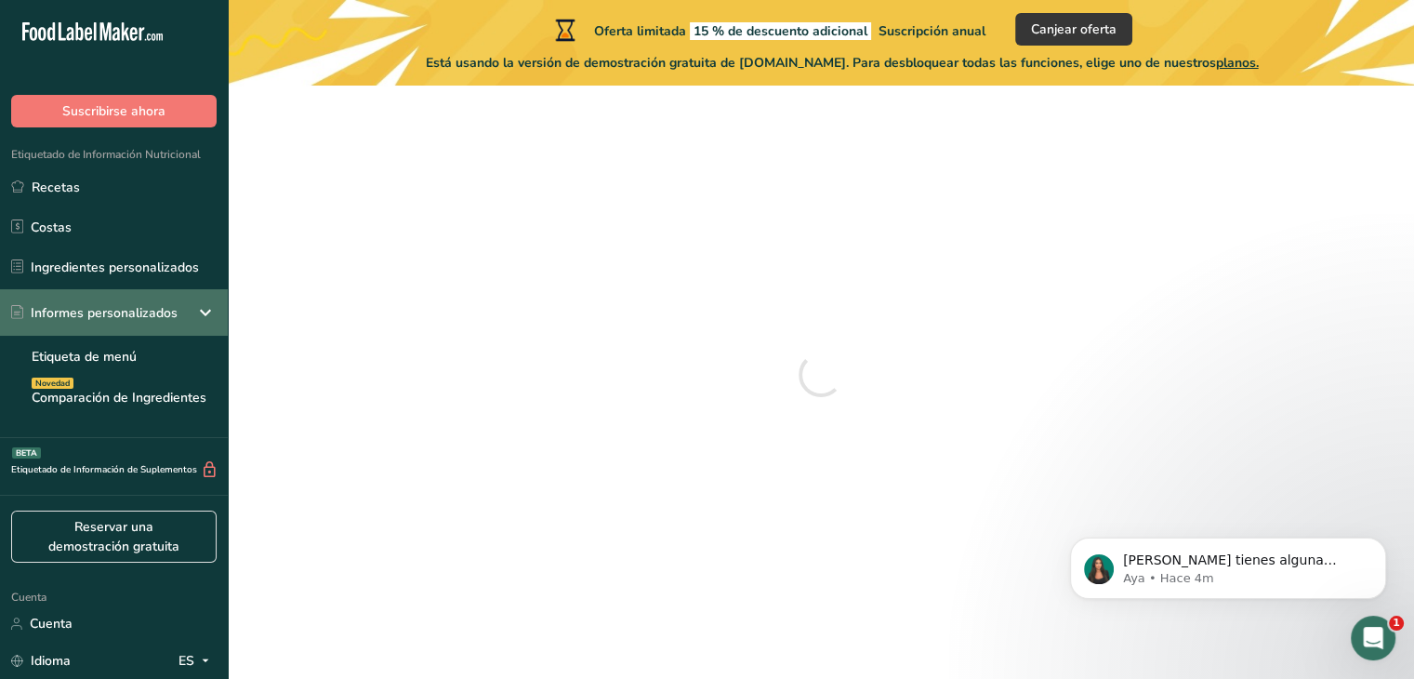
click at [152, 312] on font "Informes personalizados" at bounding box center [104, 313] width 147 height 18
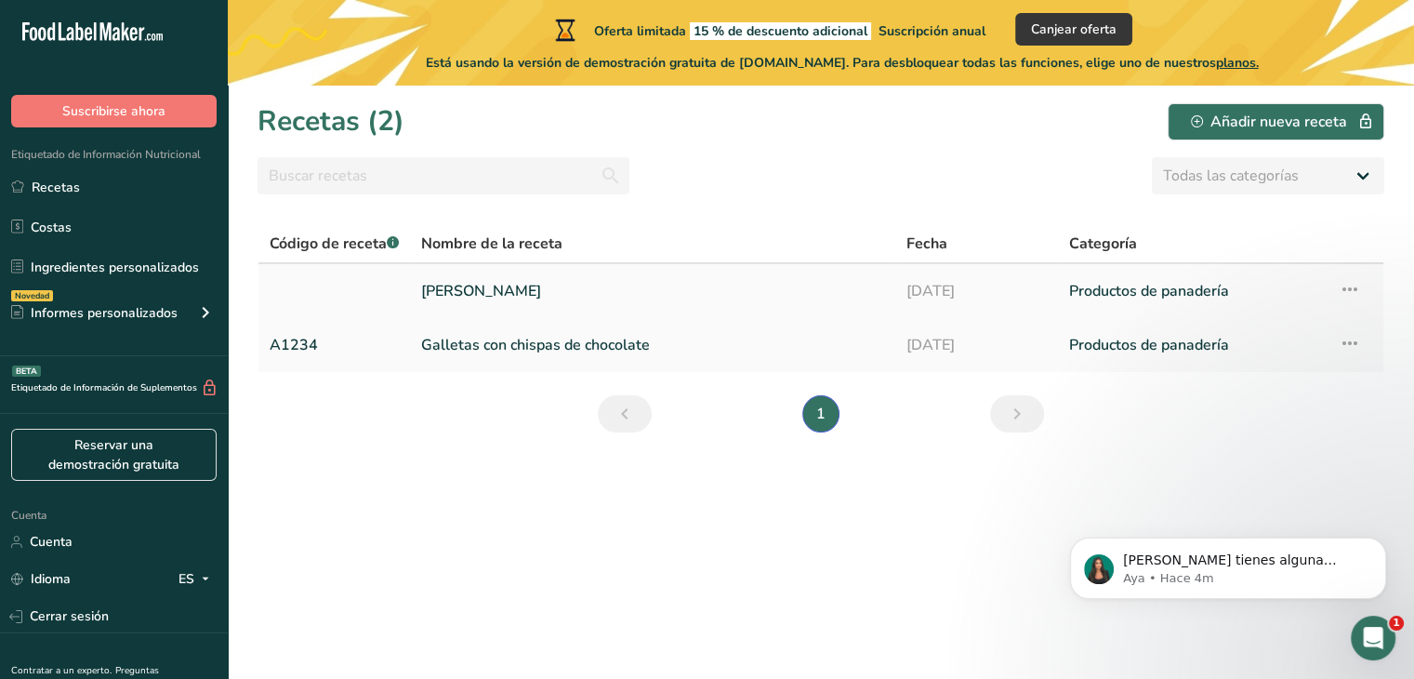
click at [441, 294] on font "avena de coco" at bounding box center [481, 291] width 120 height 20
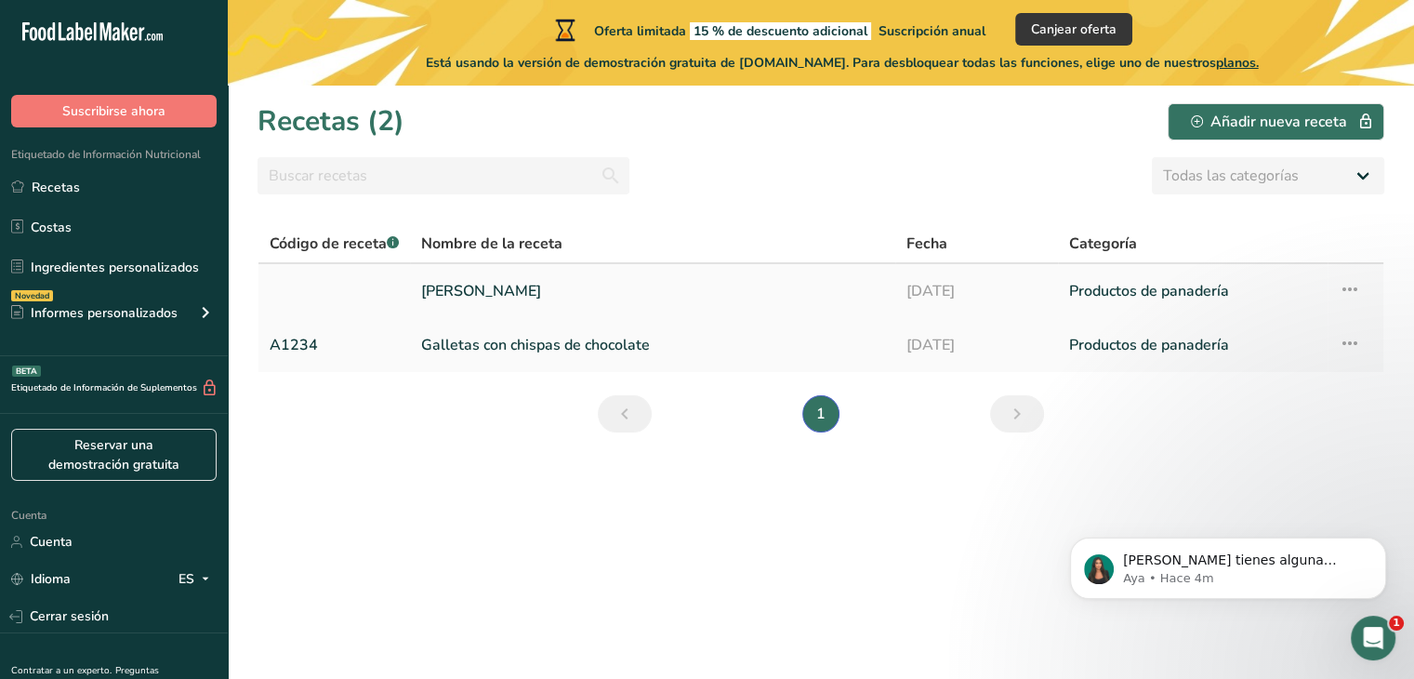
click at [441, 294] on font "avena de coco" at bounding box center [481, 291] width 120 height 20
drag, startPoint x: 670, startPoint y: 270, endPoint x: 667, endPoint y: 284, distance: 14.2
click at [667, 284] on td "avena de coco" at bounding box center [652, 291] width 485 height 54
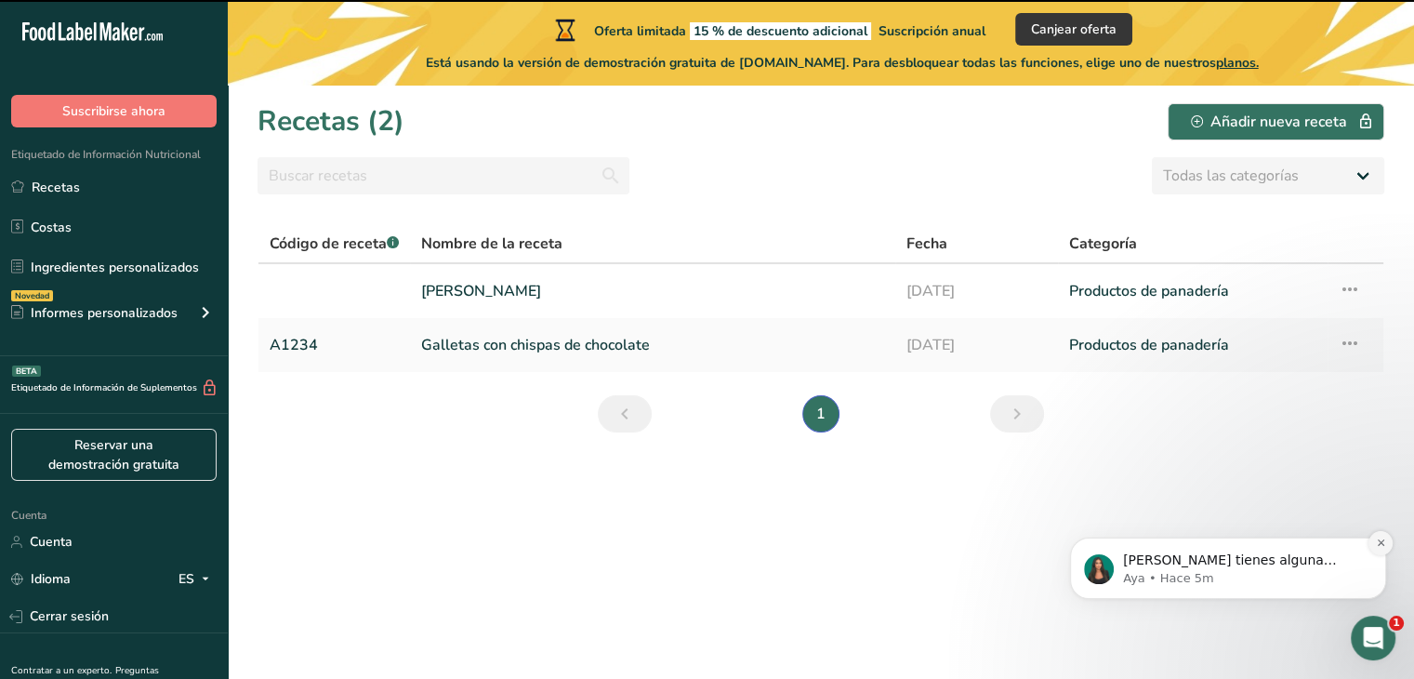
click at [1383, 547] on icon "Descartar notificación" at bounding box center [1381, 542] width 10 height 10
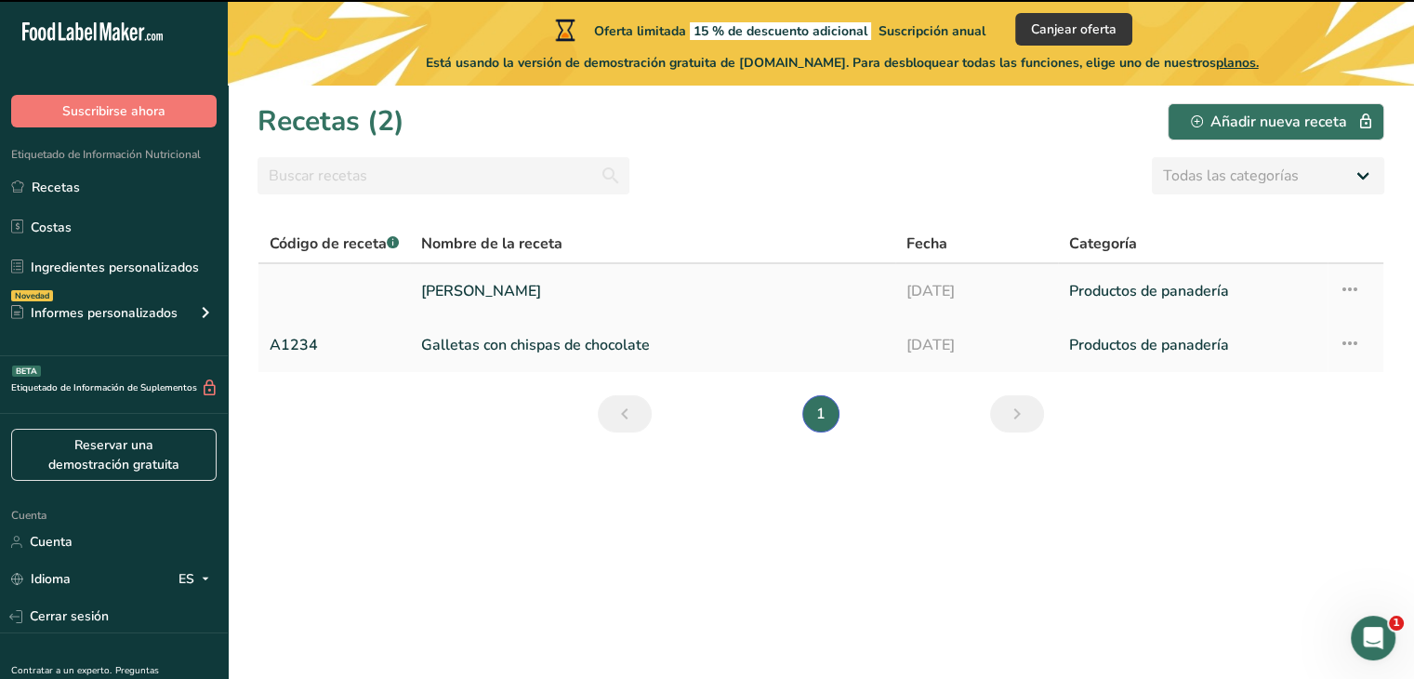
drag, startPoint x: 1300, startPoint y: 285, endPoint x: 989, endPoint y: 304, distance: 311.1
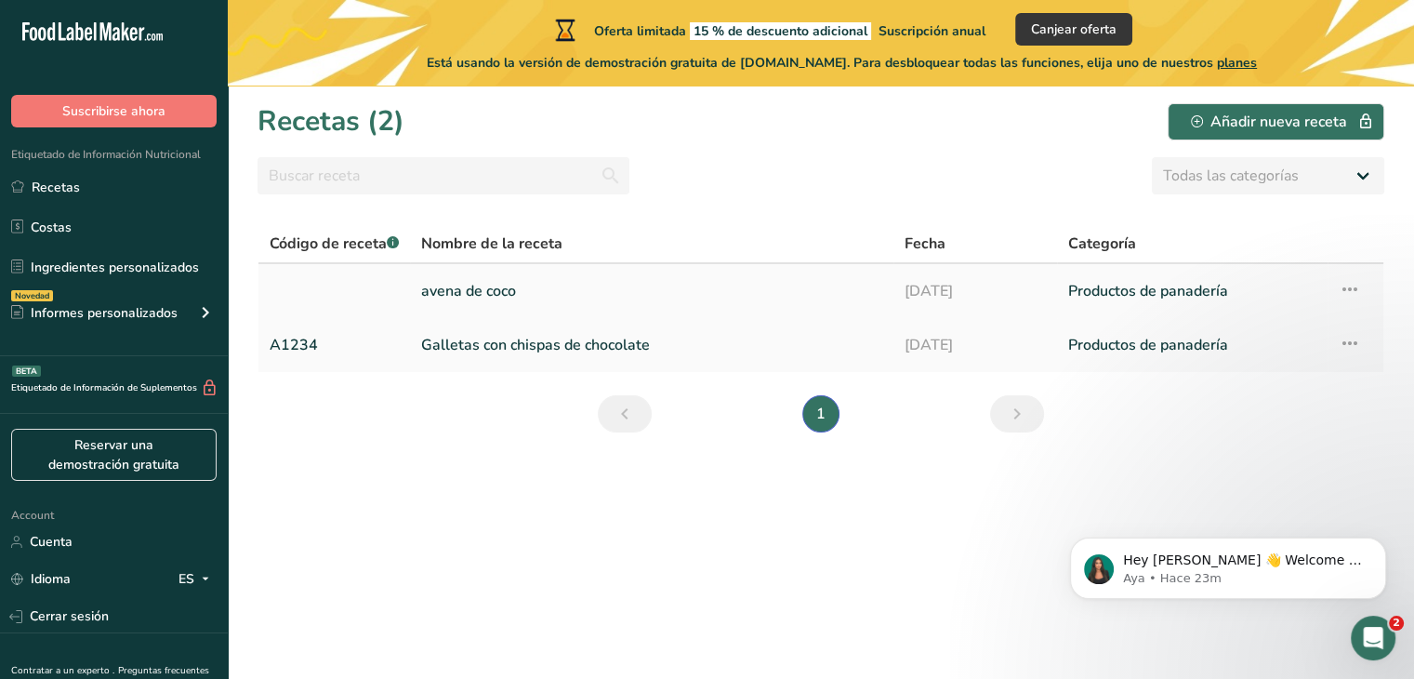
click at [841, 280] on link "avena de coco" at bounding box center [651, 291] width 461 height 39
click at [852, 287] on link "avena de coco" at bounding box center [651, 291] width 461 height 39
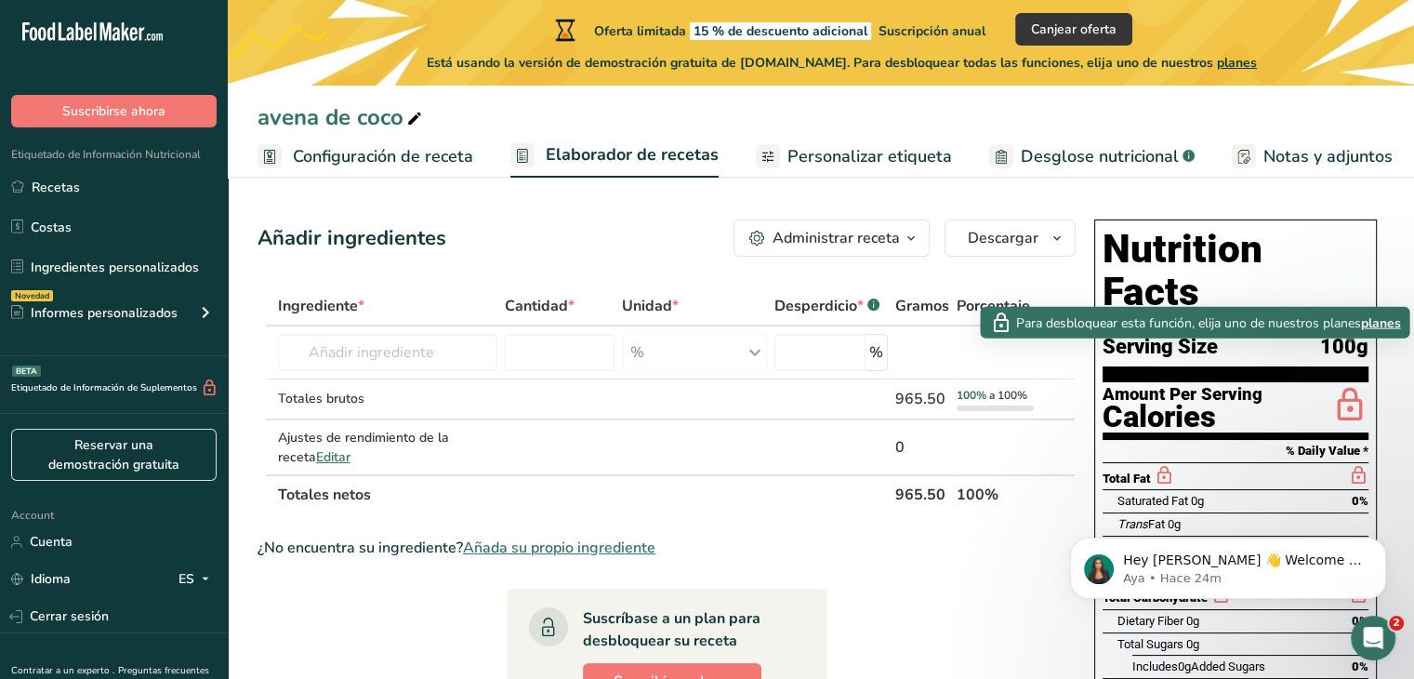
drag, startPoint x: 1250, startPoint y: 352, endPoint x: 1323, endPoint y: 365, distance: 74.5
click at [1323, 382] on section "Amount Per Serving Calories" at bounding box center [1236, 411] width 266 height 58
click at [1368, 384] on icon at bounding box center [1350, 406] width 37 height 44
drag, startPoint x: 1368, startPoint y: 373, endPoint x: 1348, endPoint y: 361, distance: 23.0
click at [1348, 384] on icon at bounding box center [1350, 406] width 37 height 44
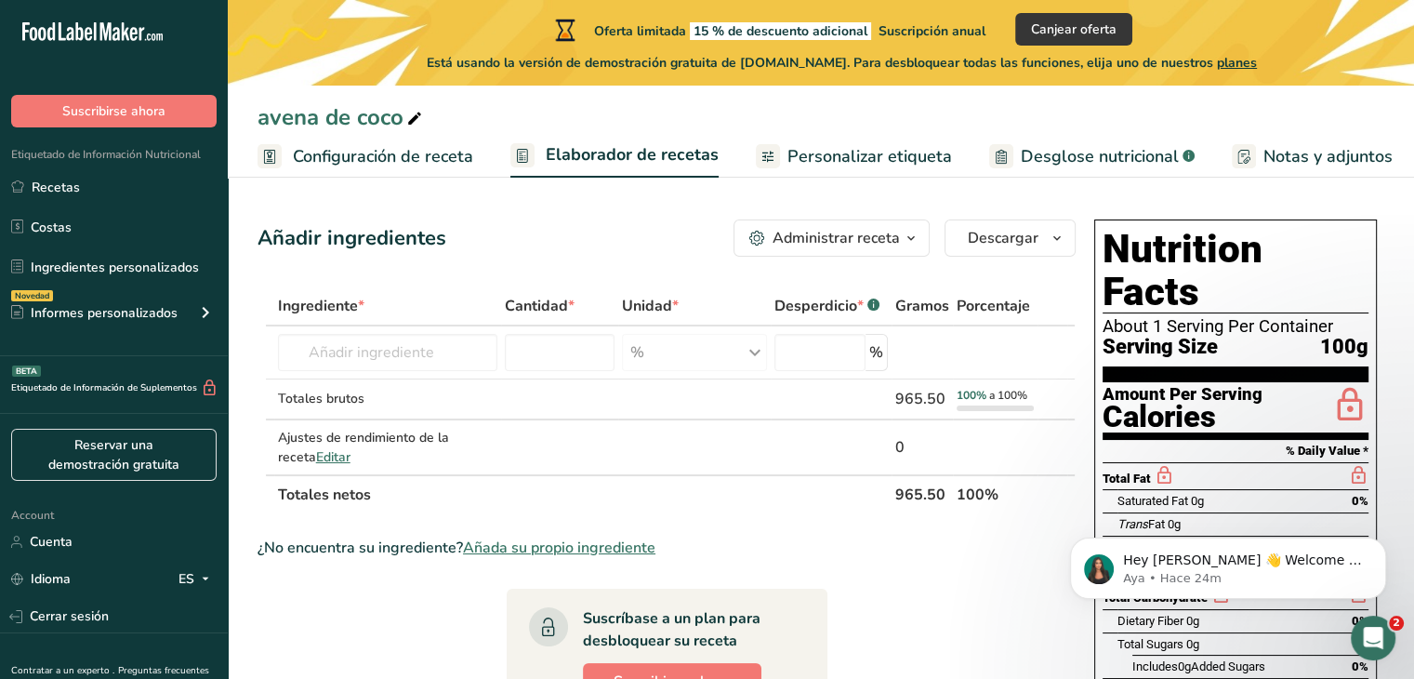
click at [1348, 384] on icon at bounding box center [1350, 406] width 37 height 44
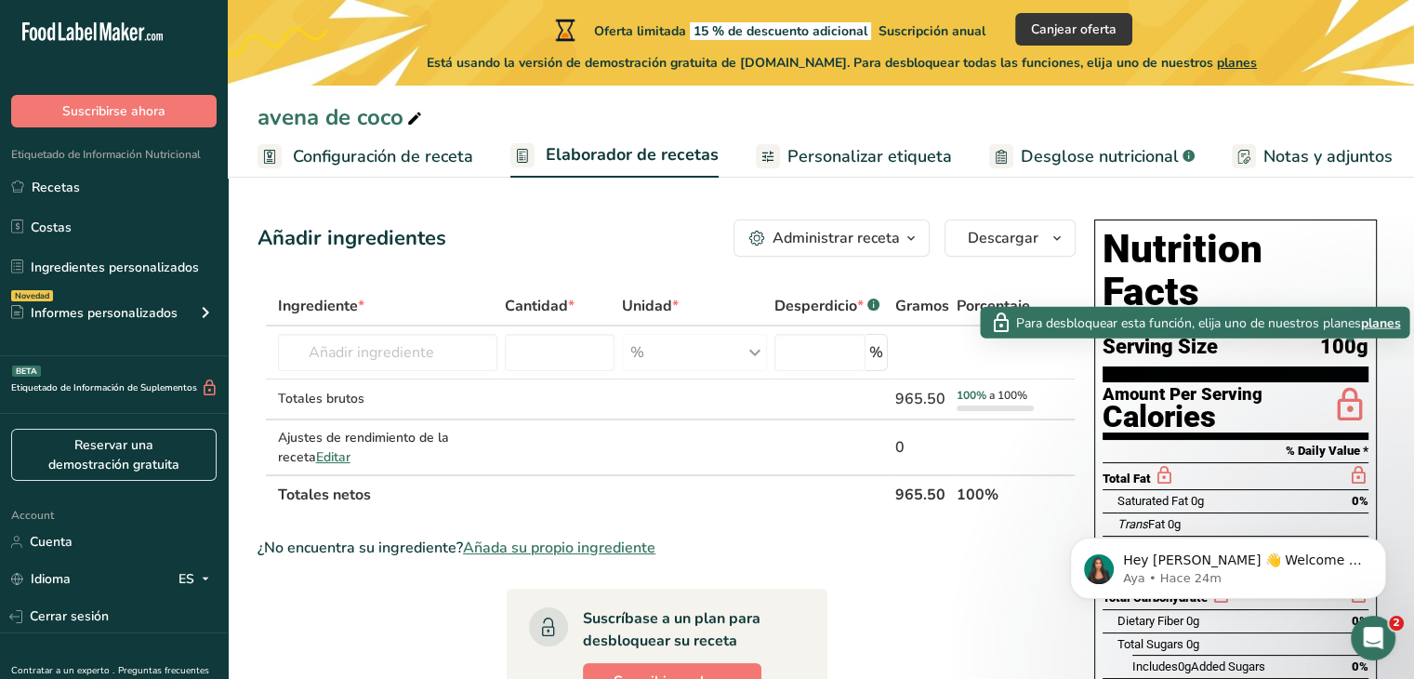
click at [1348, 384] on icon at bounding box center [1350, 406] width 37 height 44
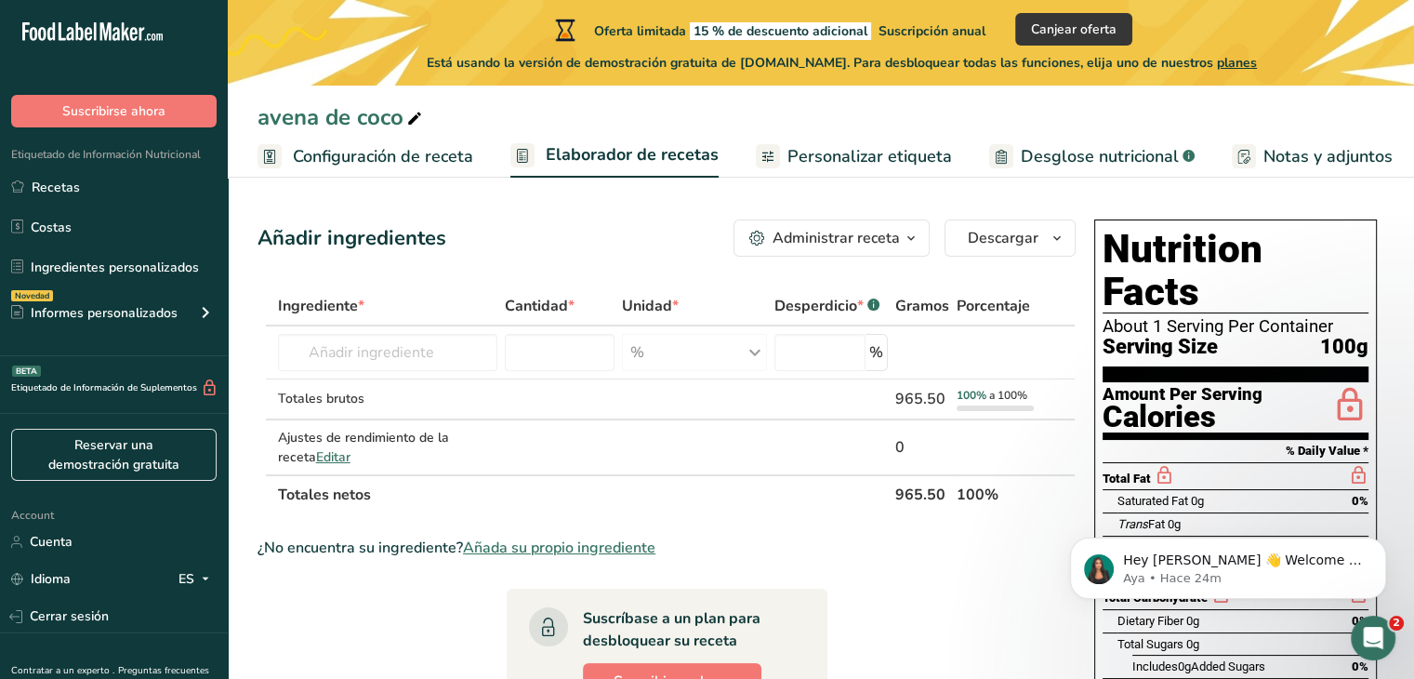
click at [1331, 489] on div "Saturated Fat 0g 0%" at bounding box center [1243, 500] width 251 height 23
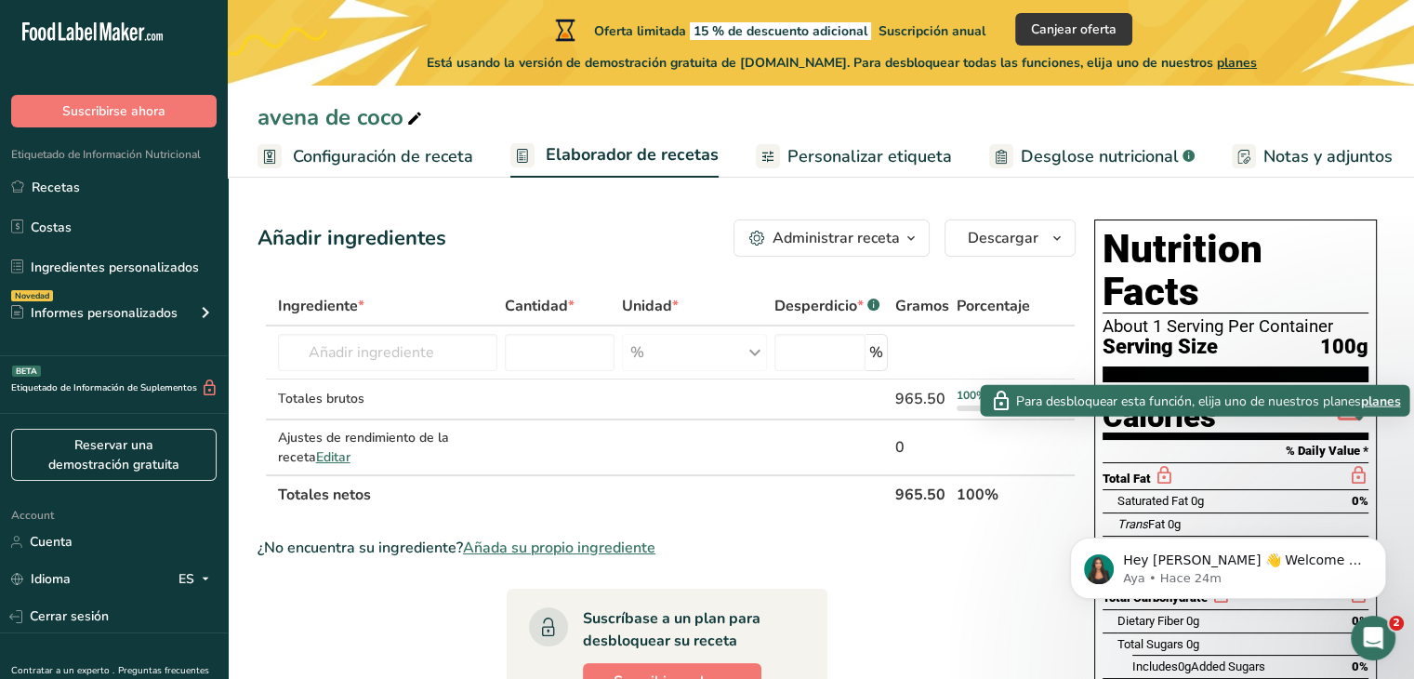
click at [1348, 464] on icon at bounding box center [1358, 475] width 20 height 23
click at [1387, 405] on span "planes" at bounding box center [1380, 401] width 40 height 20
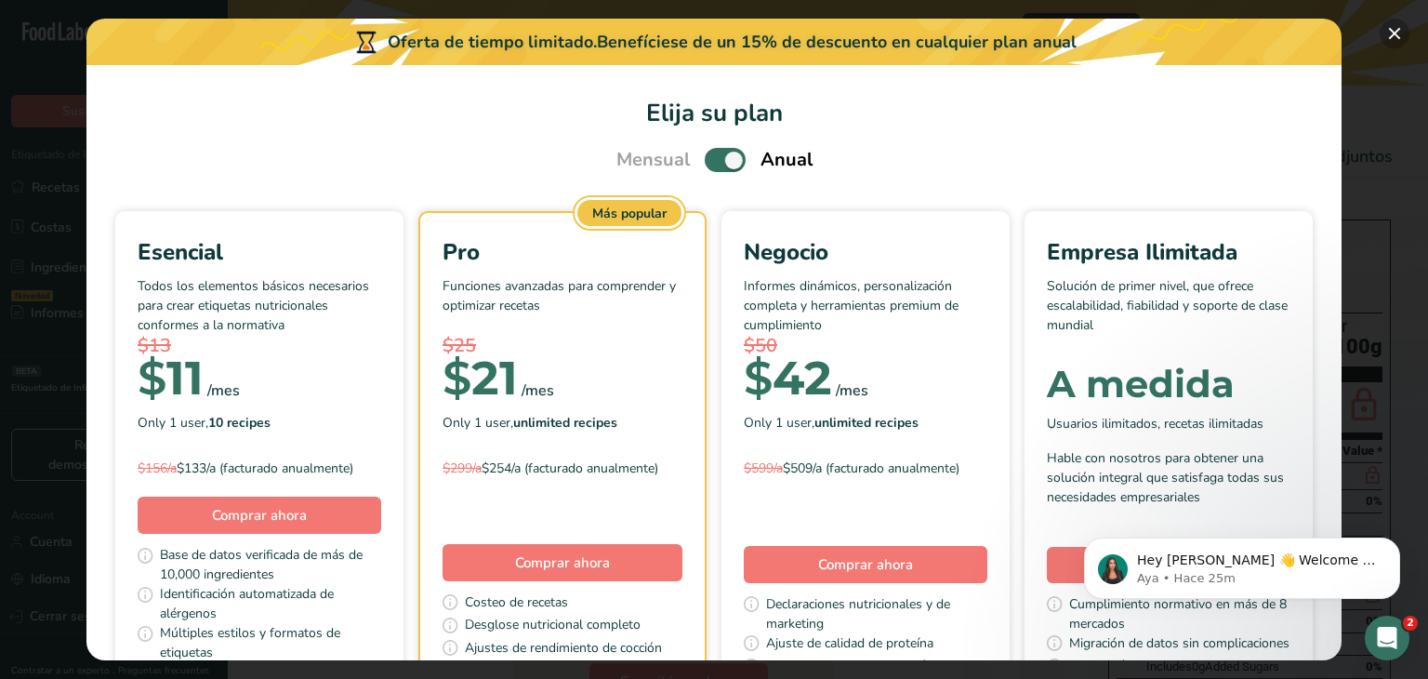
click at [1394, 30] on button "Pick Your Pricing Plan Modal" at bounding box center [1395, 34] width 30 height 30
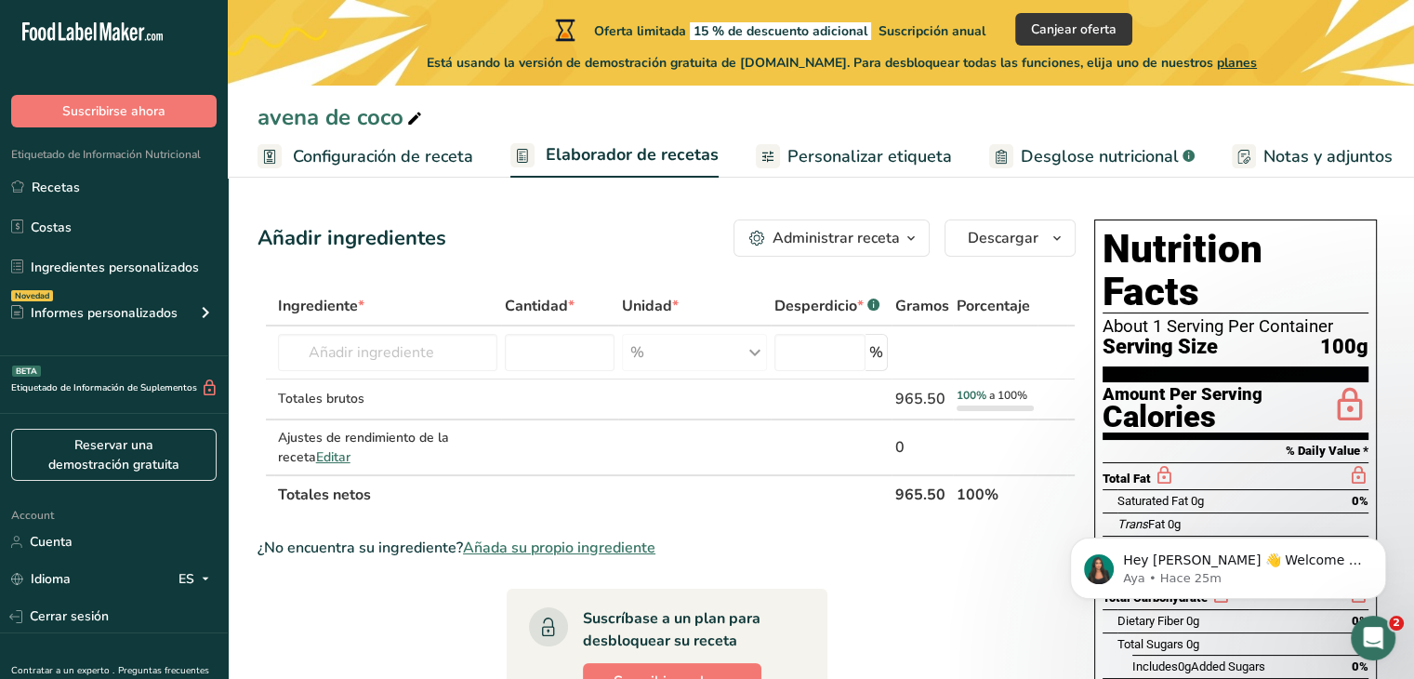
click at [849, 165] on span "Personalizar etiqueta" at bounding box center [870, 156] width 165 height 25
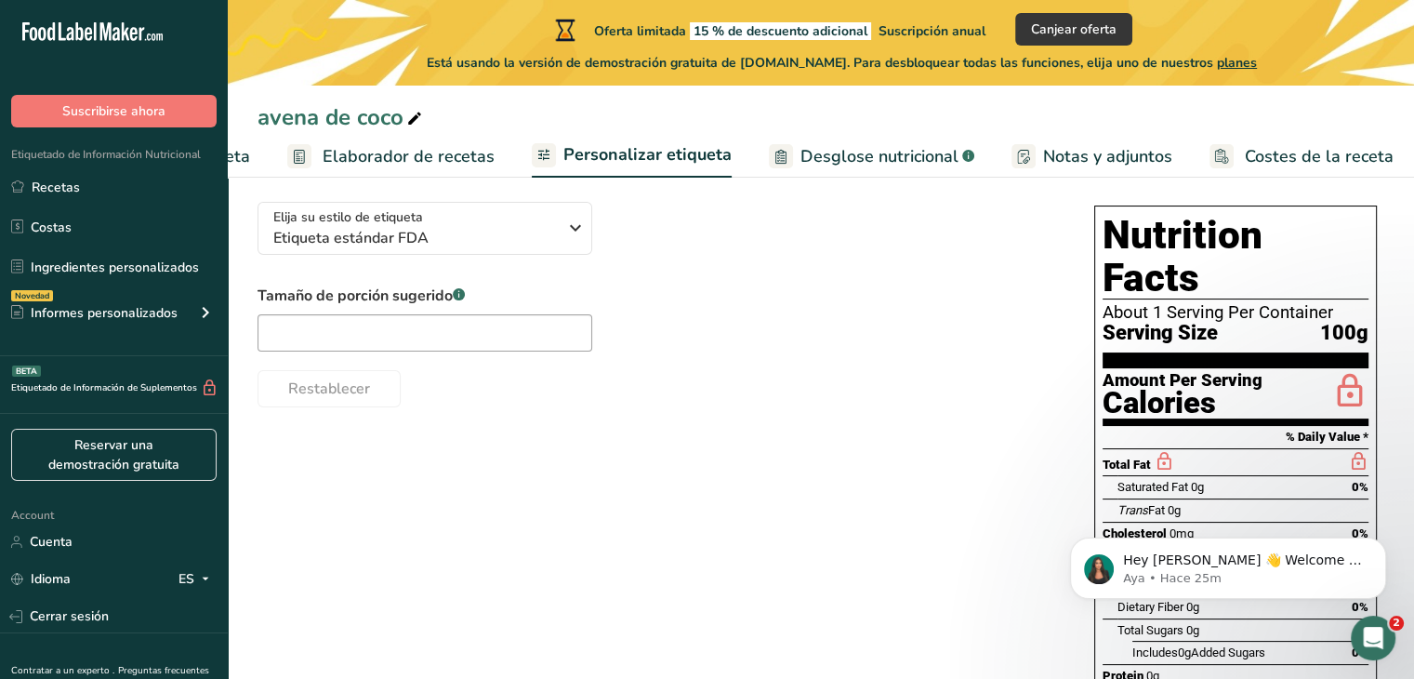
scroll to position [149, 0]
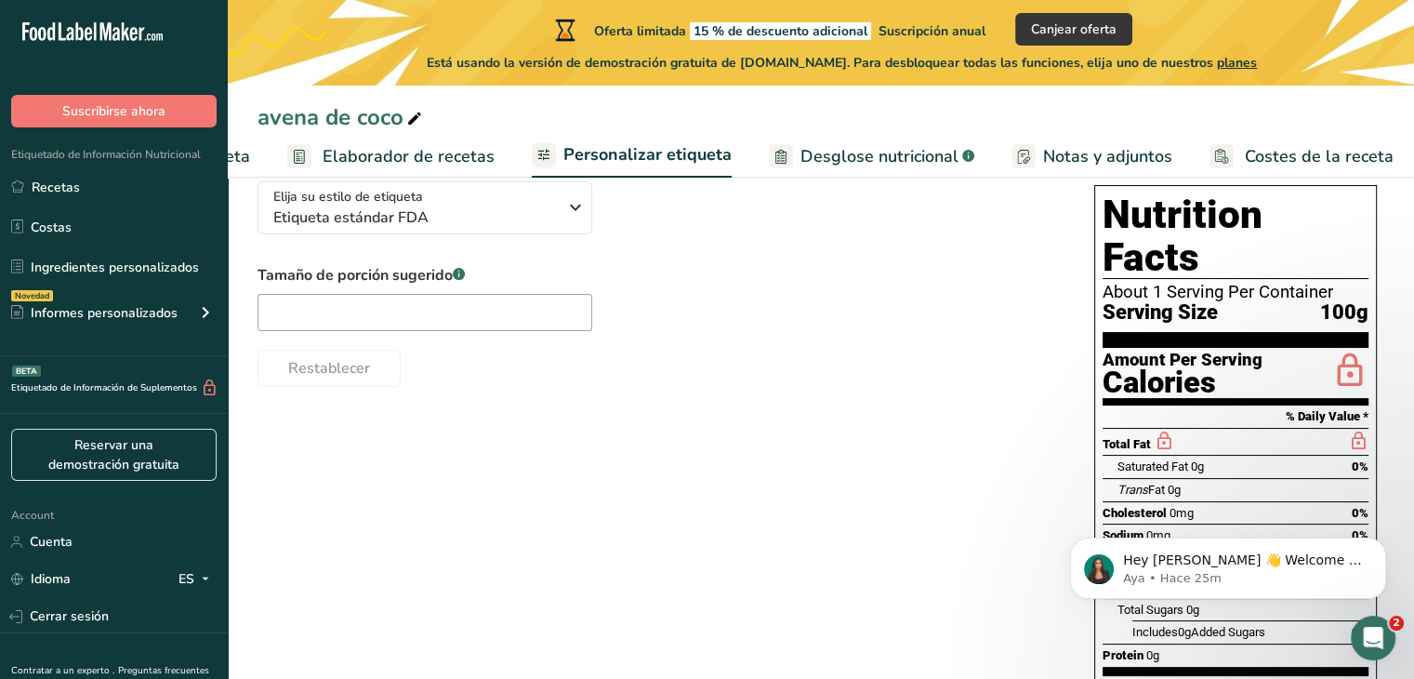
drag, startPoint x: 1212, startPoint y: 410, endPoint x: 1248, endPoint y: 445, distance: 50.6
click at [1248, 445] on section "Total Fat Saturated Fat 0g 0% Trans Fat 0g Cholesterol 0mg 0% Sodium 0mg 0% Tot…" at bounding box center [1236, 551] width 266 height 247
click at [1248, 478] on div "Trans Fat 0g" at bounding box center [1243, 489] width 251 height 23
click at [1128, 483] on icon "Trans" at bounding box center [1133, 490] width 31 height 14
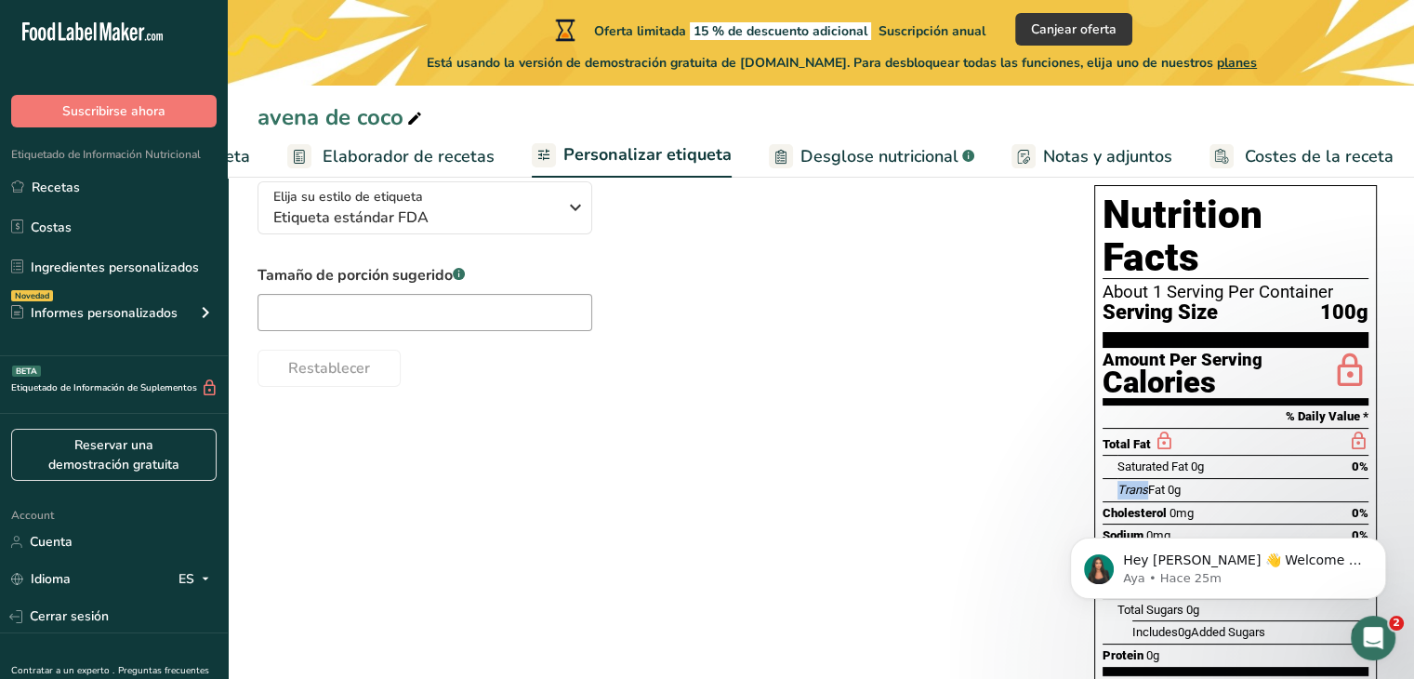
click at [1128, 483] on icon "Trans" at bounding box center [1133, 490] width 31 height 14
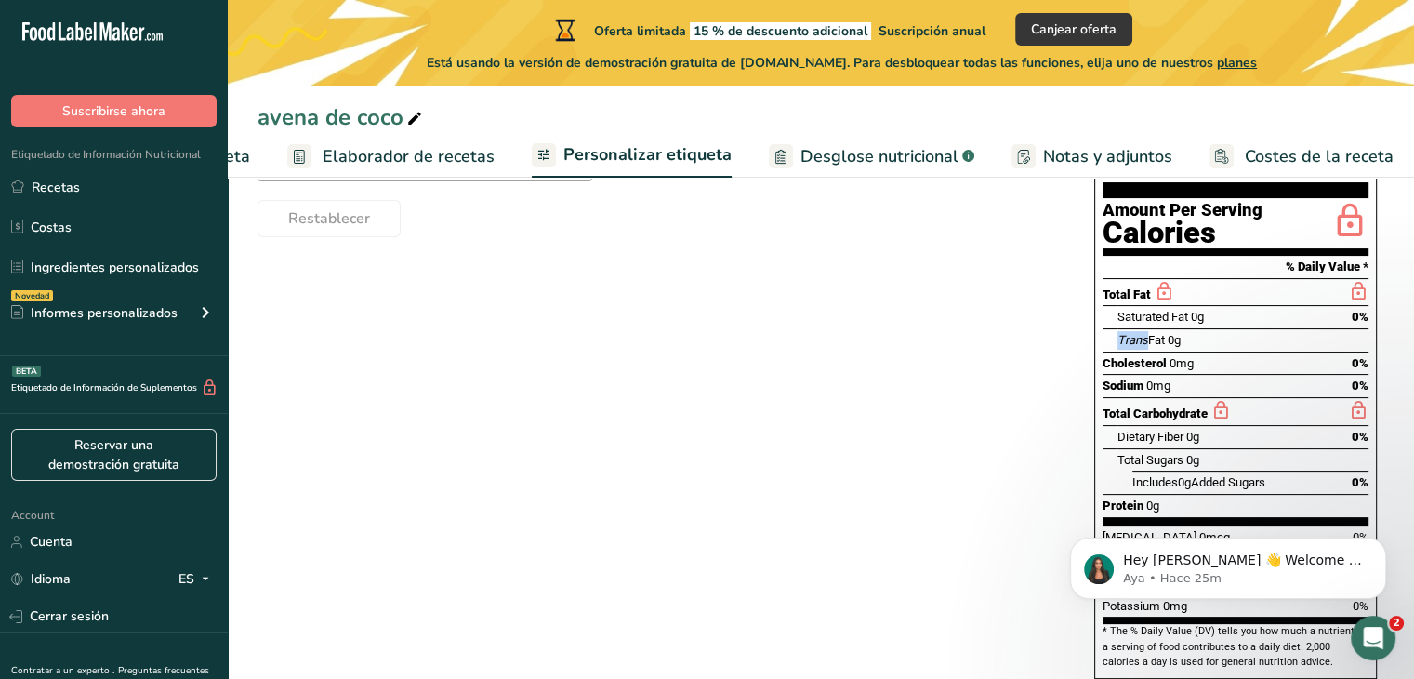
scroll to position [302, 0]
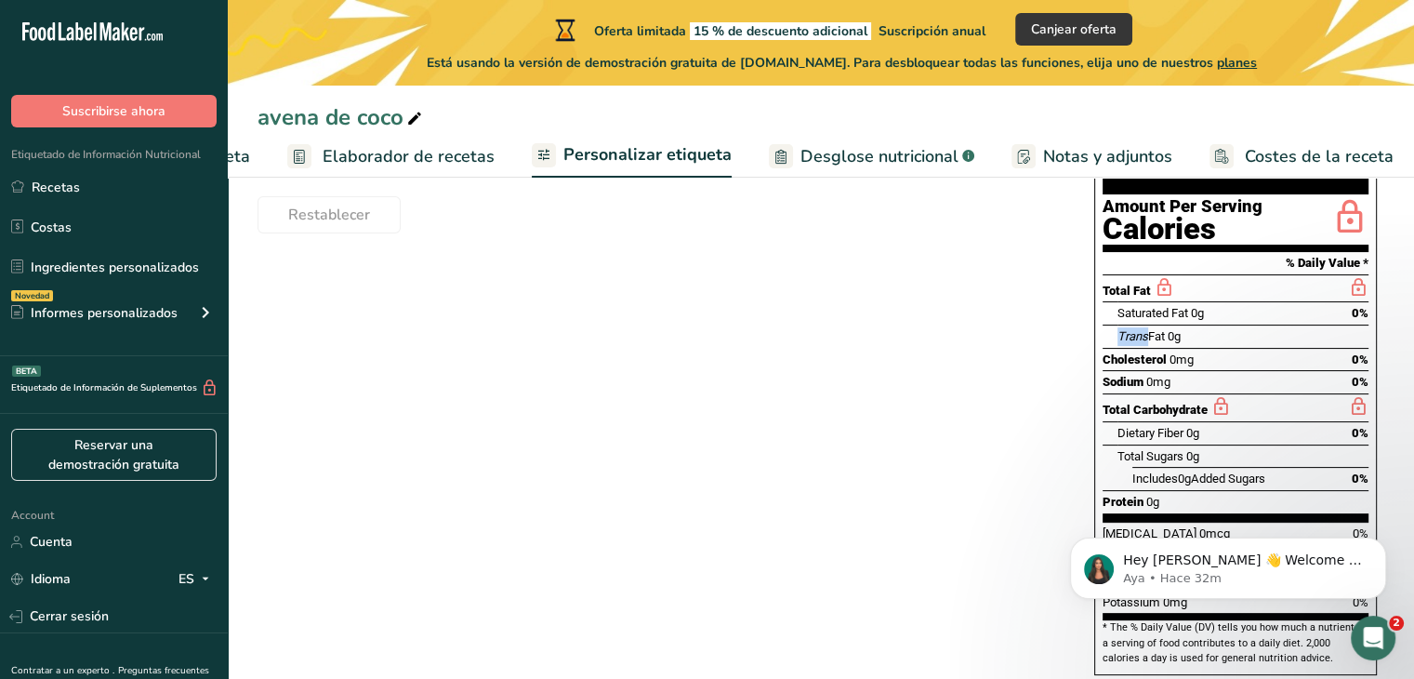
click at [922, 174] on link "Desglose nutricional .a-a{fill:#347362;}.b-a{fill:#fff;}" at bounding box center [872, 157] width 206 height 42
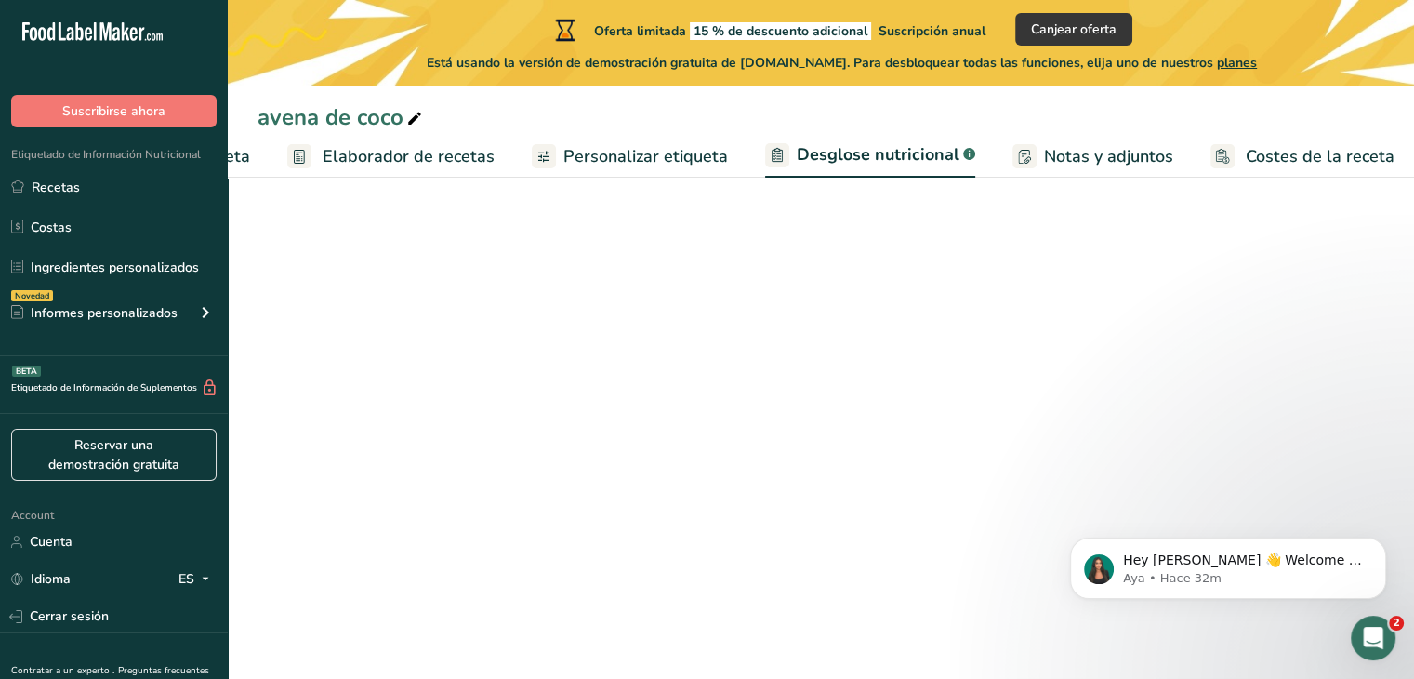
select select "Calories"
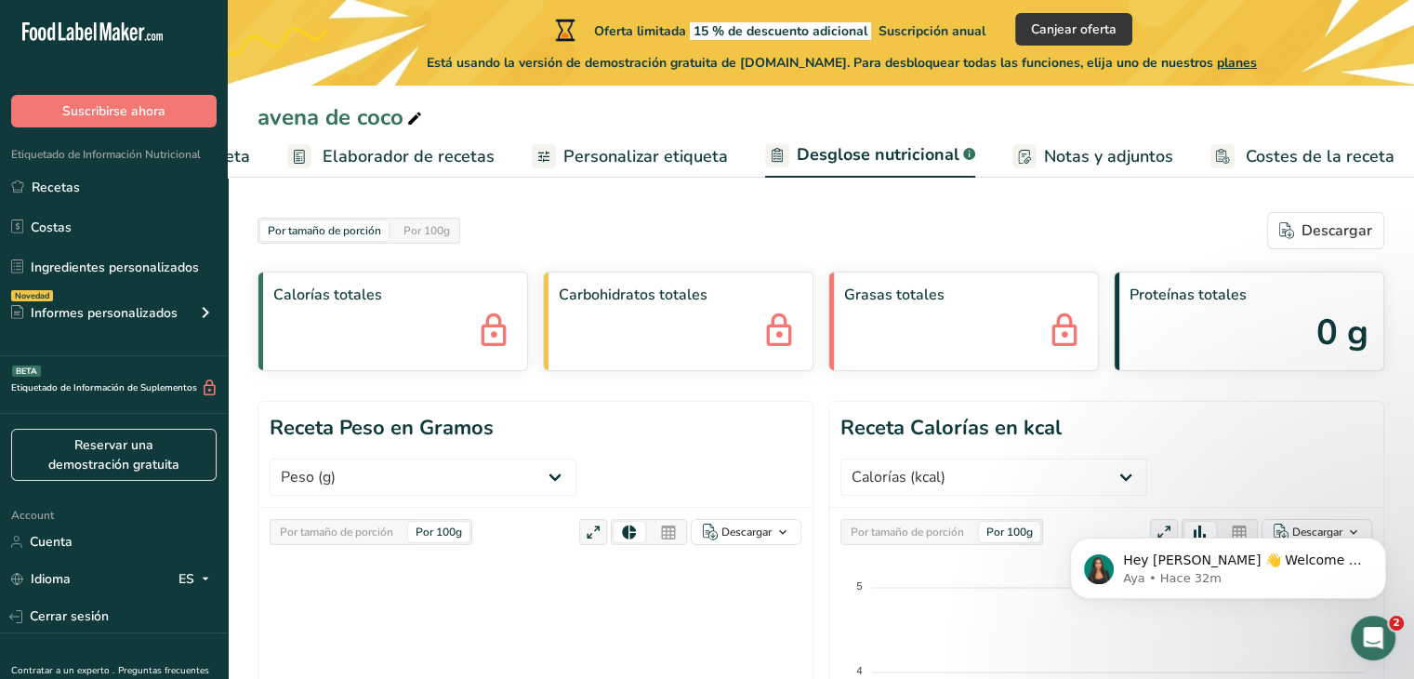
click at [915, 161] on span "Desglose nutricional" at bounding box center [878, 154] width 163 height 25
click at [446, 157] on span "Elaborador de recetas" at bounding box center [409, 156] width 172 height 25
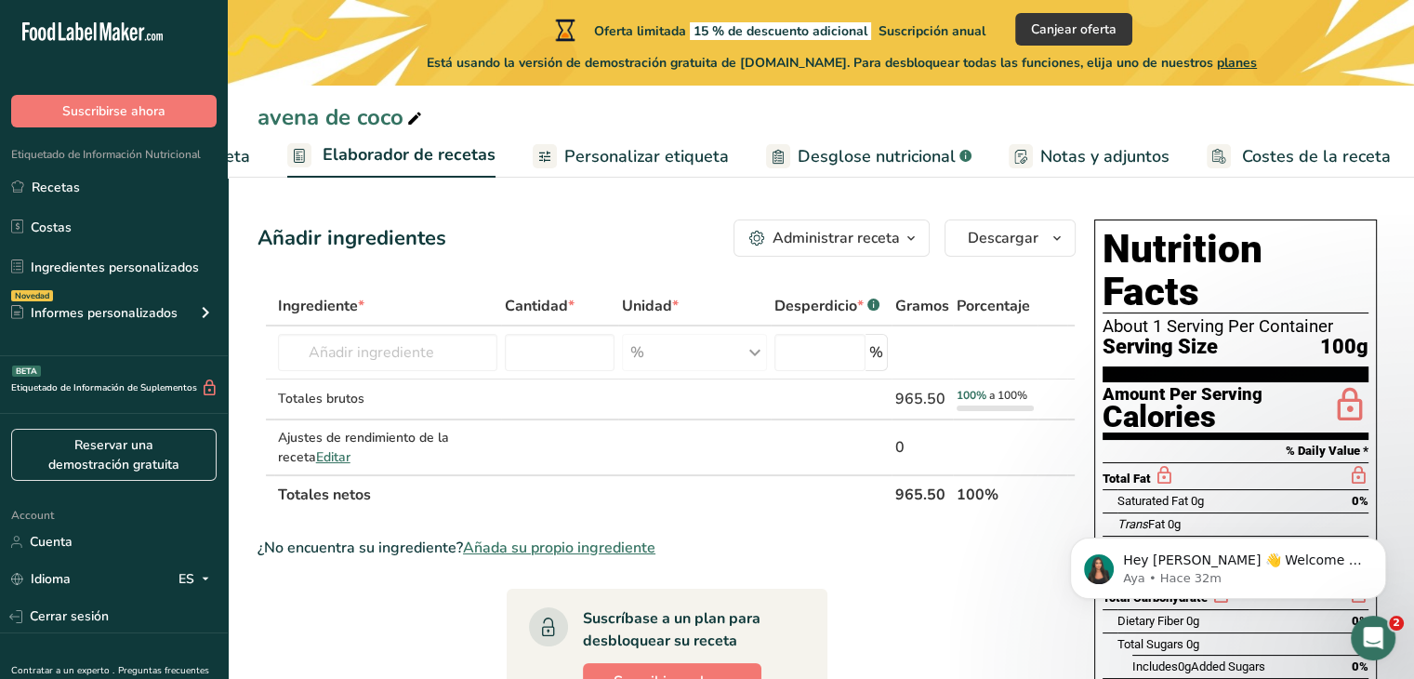
click at [1302, 147] on span "Costes de la receta" at bounding box center [1316, 156] width 149 height 25
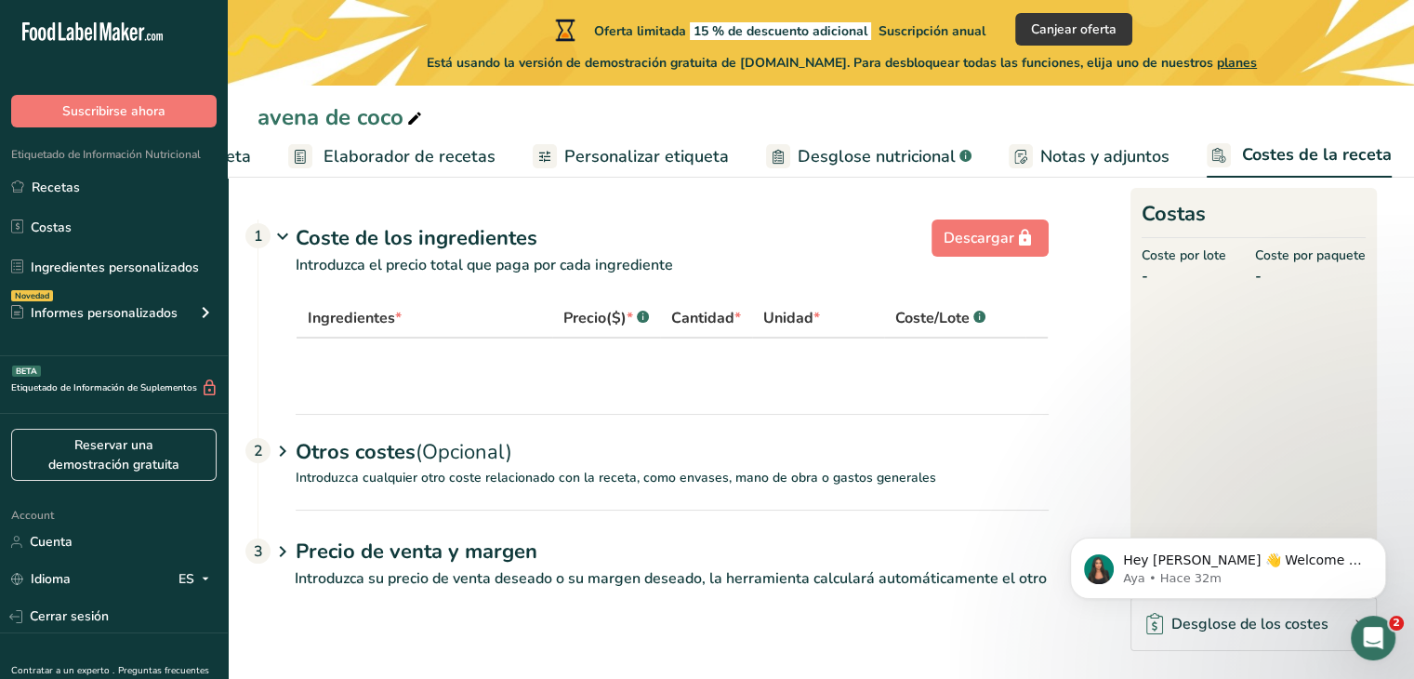
click at [253, 164] on ul "Configuración de receta Elaborador de recetas Personalizar etiqueta Desglose nu…" at bounding box center [718, 156] width 1424 height 44
click at [250, 164] on ul "Configuración de receta Elaborador de recetas Personalizar etiqueta Desglose nu…" at bounding box center [718, 156] width 1424 height 44
click at [238, 157] on span "Configuración de receta" at bounding box center [161, 156] width 180 height 25
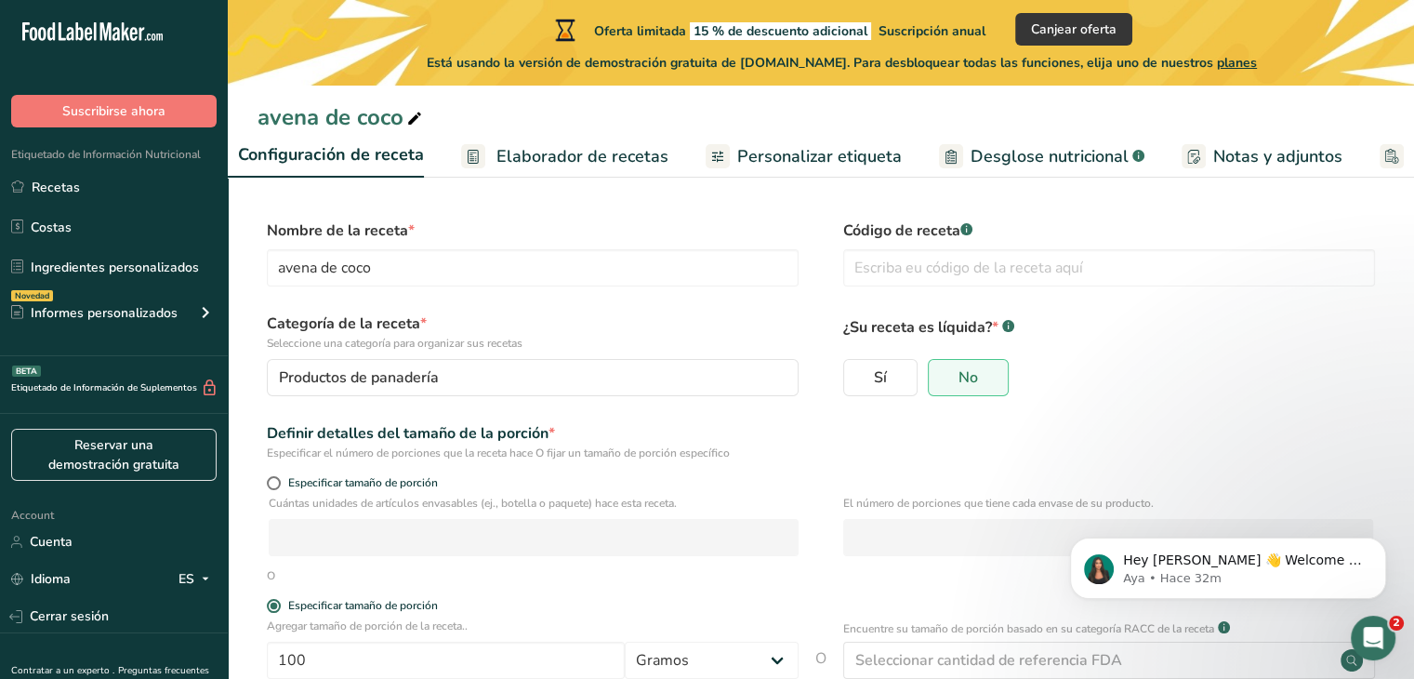
scroll to position [0, 7]
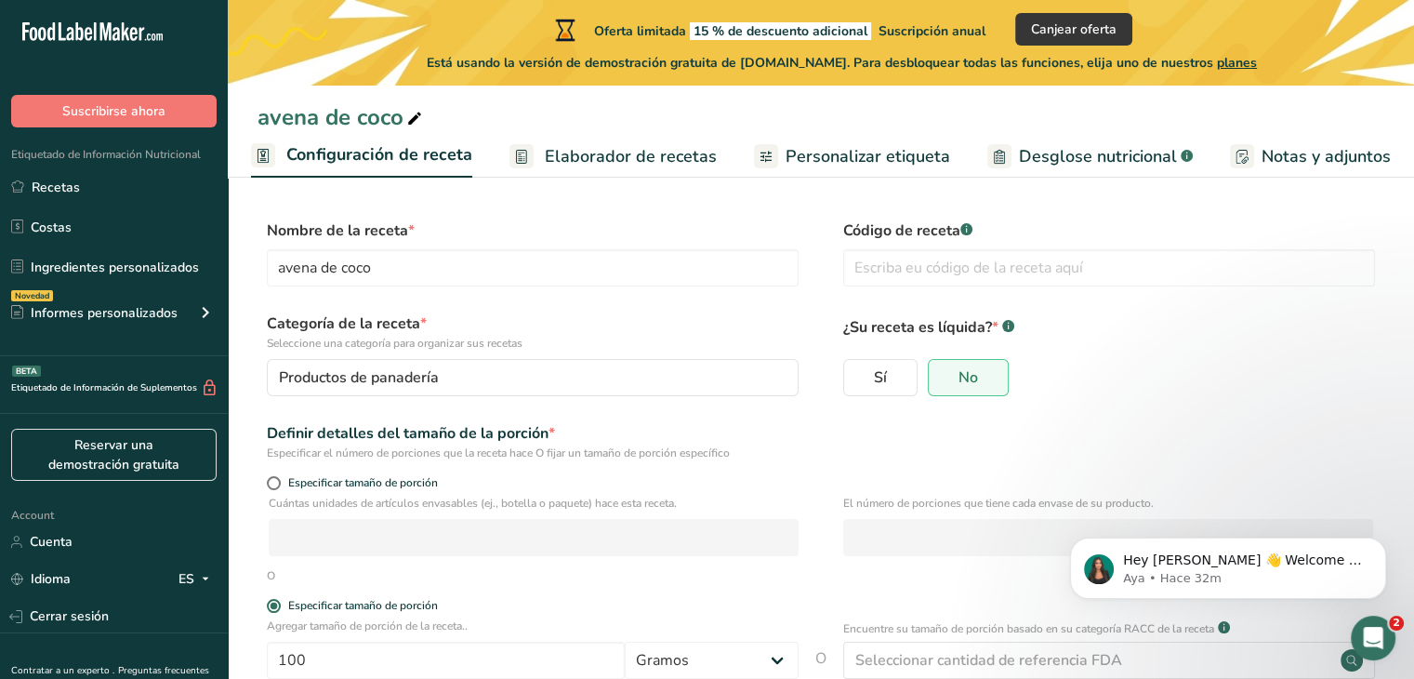
click at [631, 169] on link "Elaborador de recetas" at bounding box center [613, 157] width 207 height 42
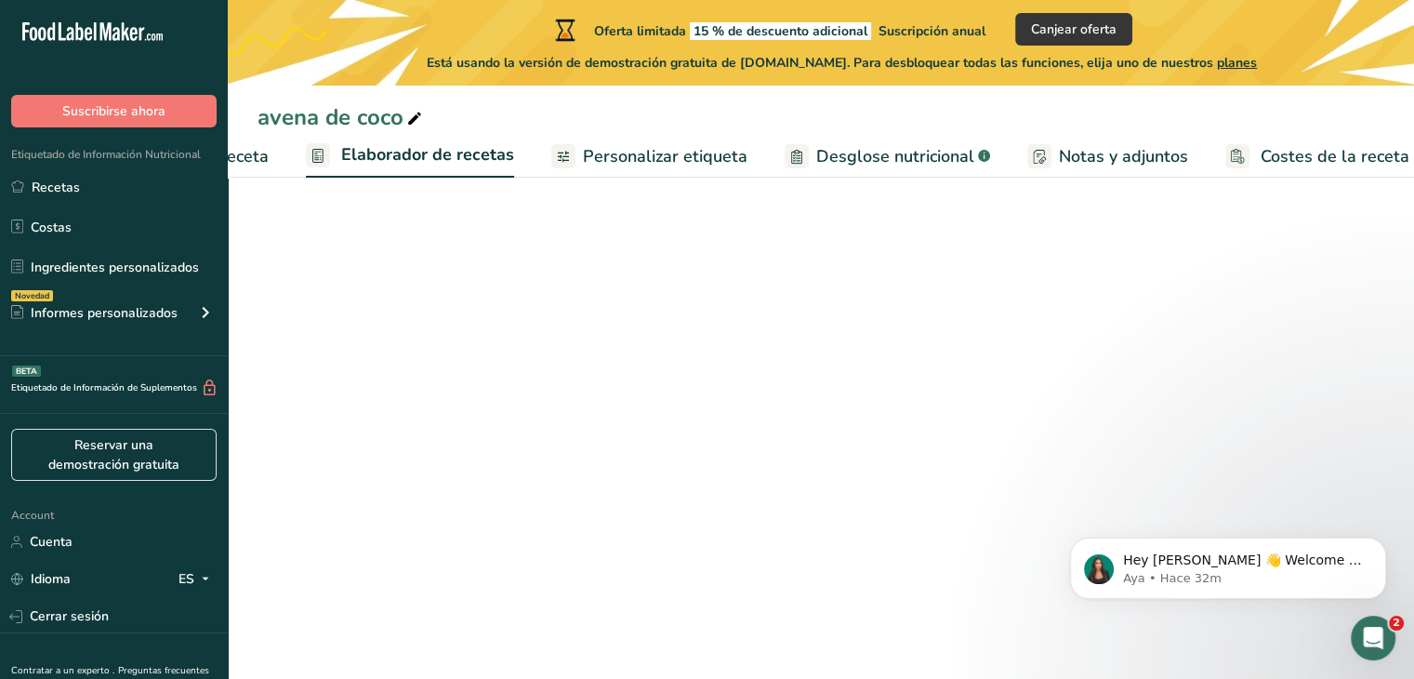
scroll to position [0, 223]
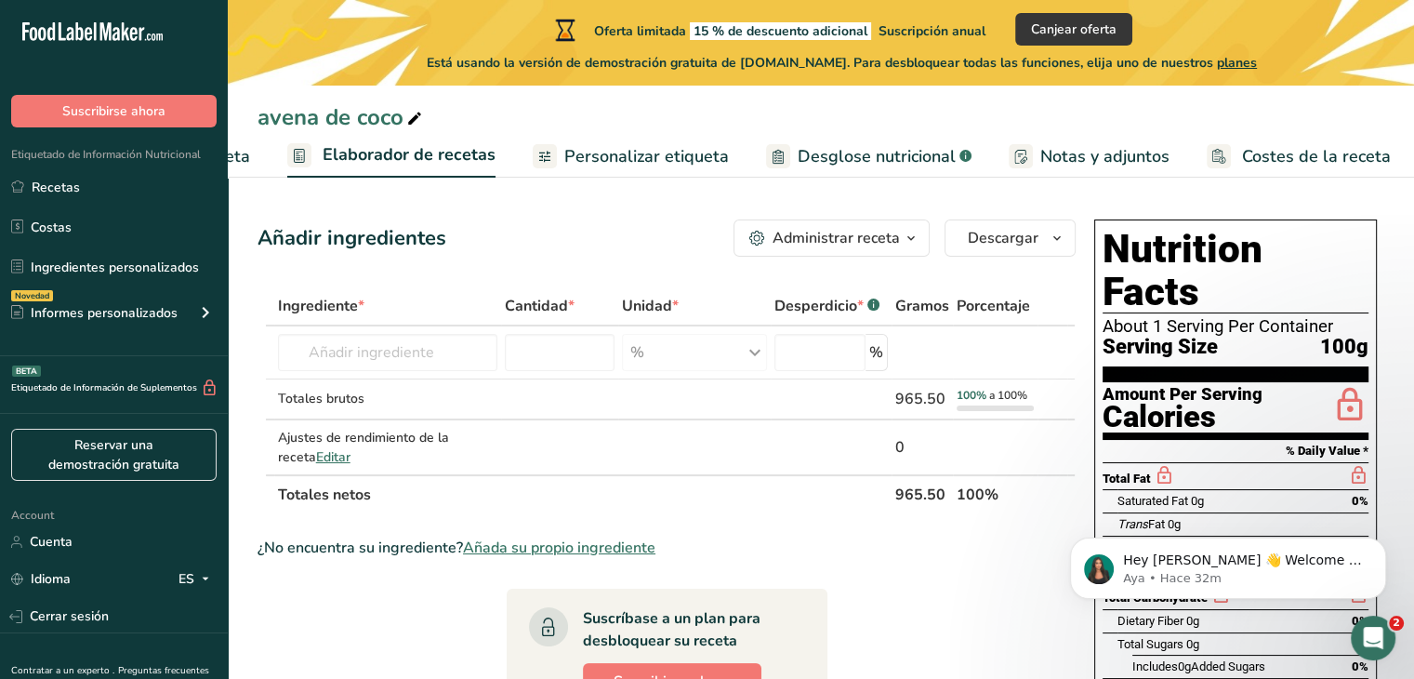
click at [655, 163] on span "Personalizar etiqueta" at bounding box center [646, 156] width 165 height 25
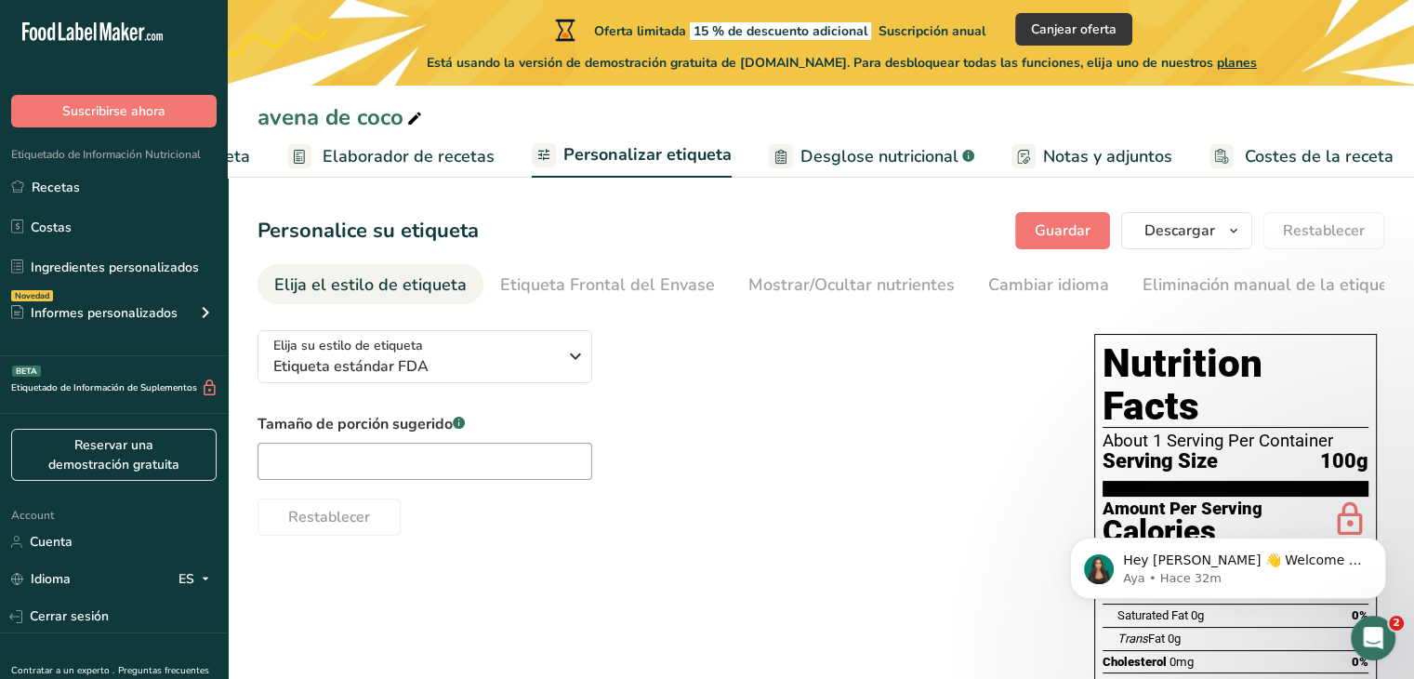
click at [829, 153] on span "Desglose nutricional" at bounding box center [880, 156] width 158 height 25
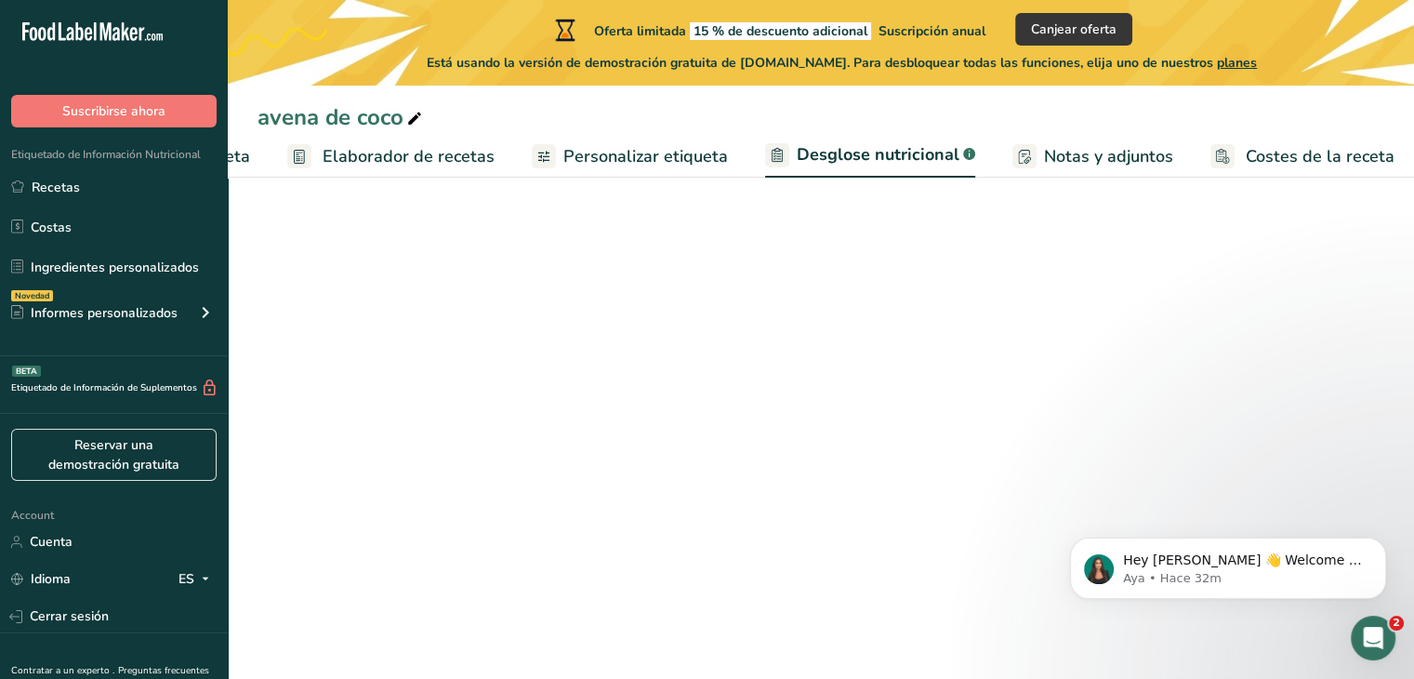
select select "Calories"
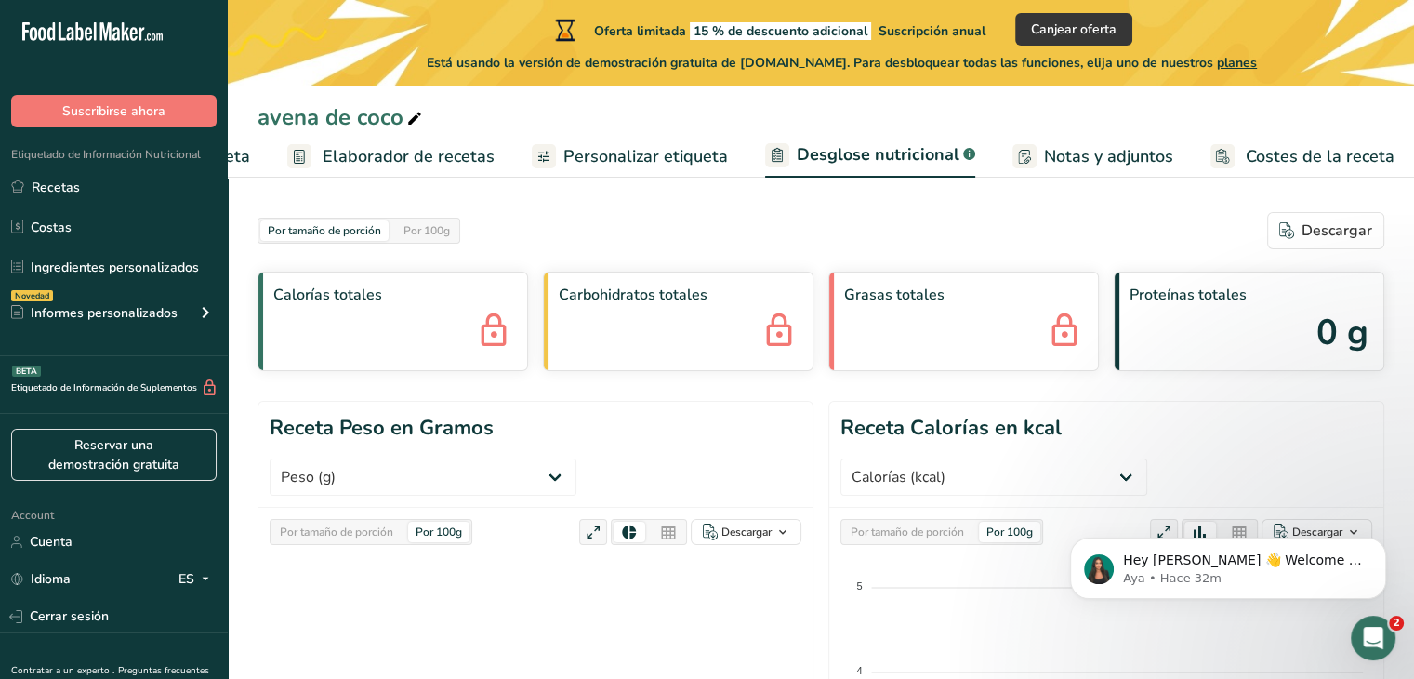
click at [675, 329] on div "Carbohidratos totales" at bounding box center [678, 322] width 271 height 100
click at [740, 349] on div "Carbohidratos totales" at bounding box center [678, 322] width 271 height 100
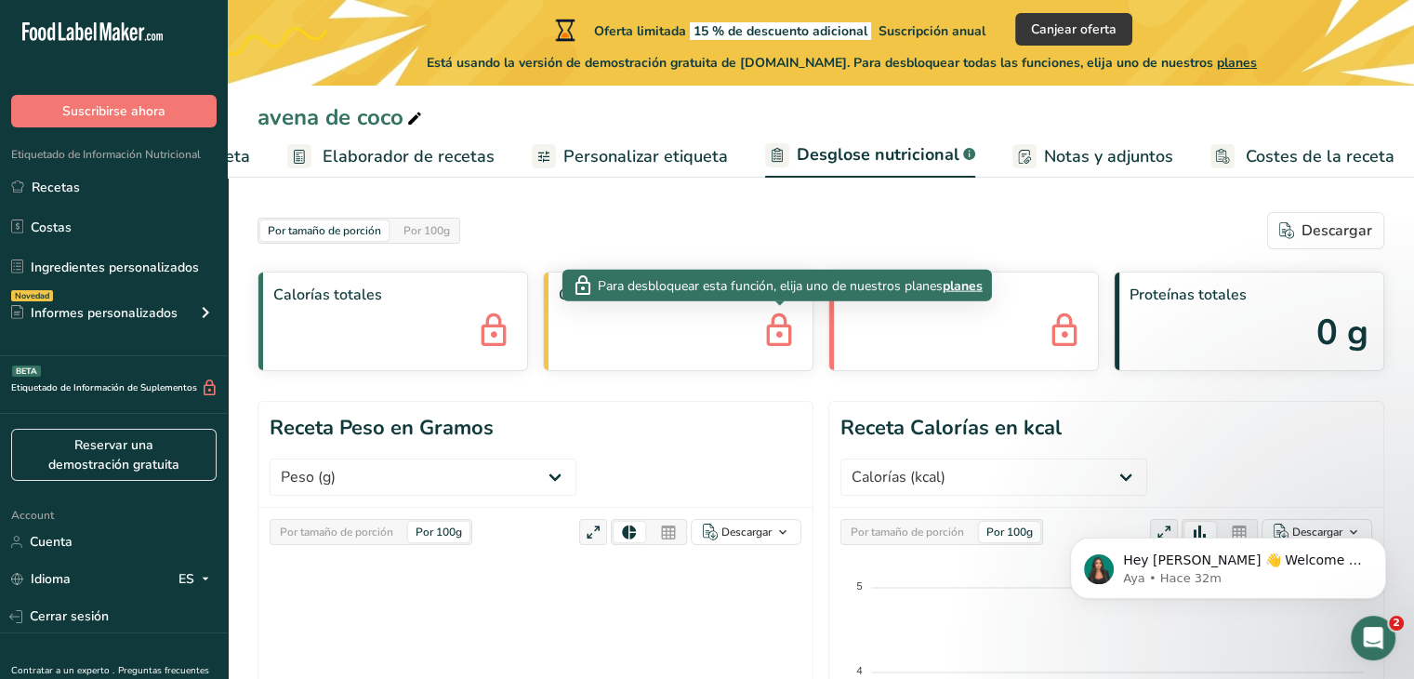
click at [785, 322] on icon at bounding box center [779, 332] width 37 height 50
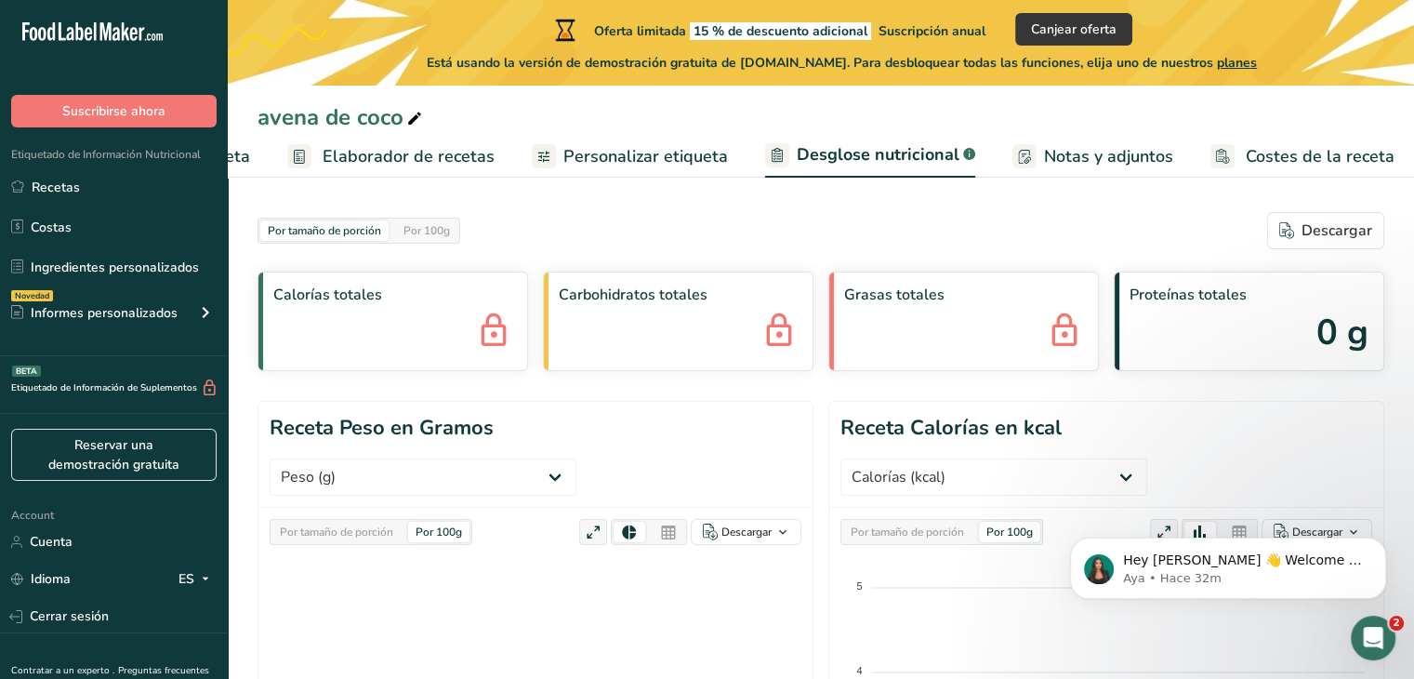
drag, startPoint x: 785, startPoint y: 322, endPoint x: 703, endPoint y: 305, distance: 83.5
click at [703, 305] on div "Carbohidratos totales" at bounding box center [678, 322] width 271 height 100
